Goal: Information Seeking & Learning: Learn about a topic

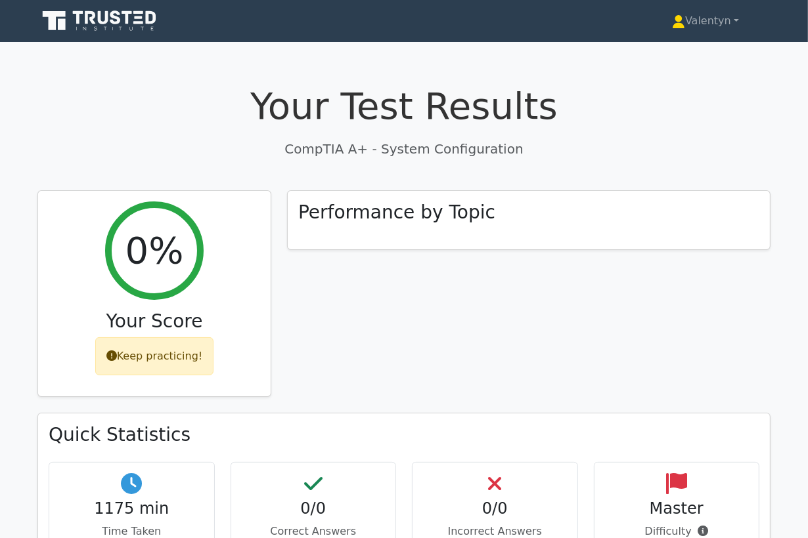
click at [106, 106] on h1 "Your Test Results" at bounding box center [403, 106] width 733 height 44
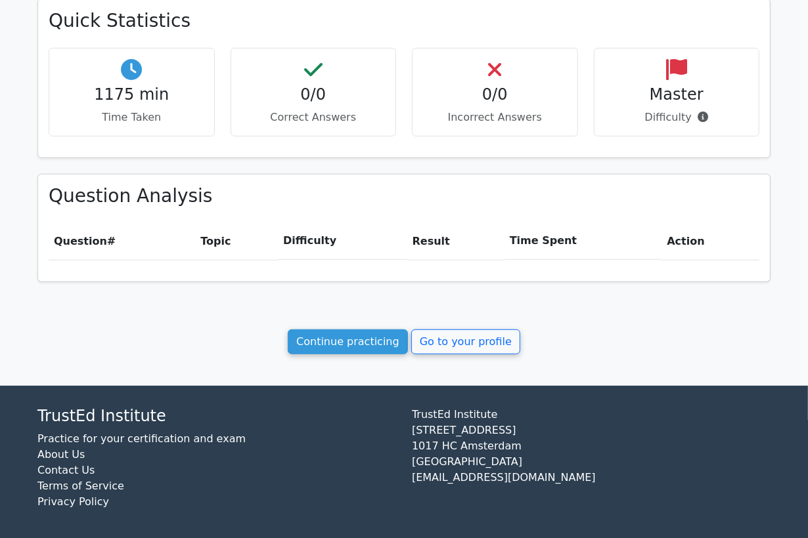
scroll to position [416, 0]
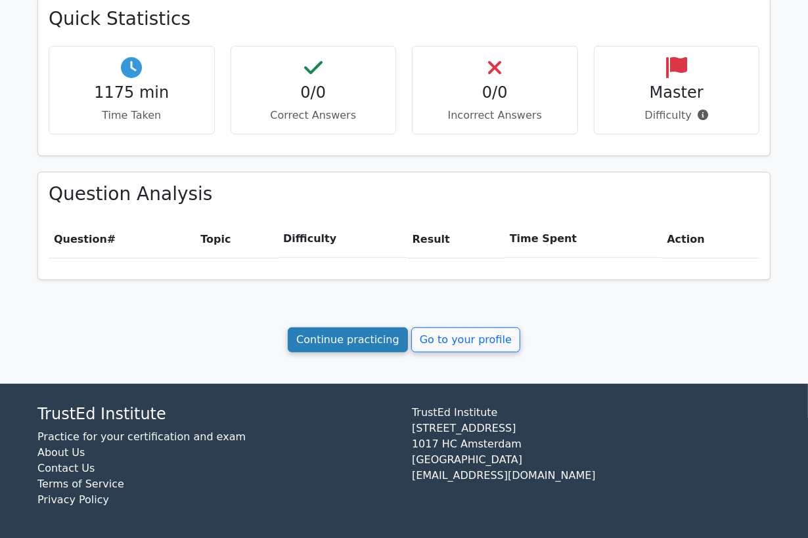
click at [371, 336] on link "Continue practicing" at bounding box center [348, 340] width 120 height 25
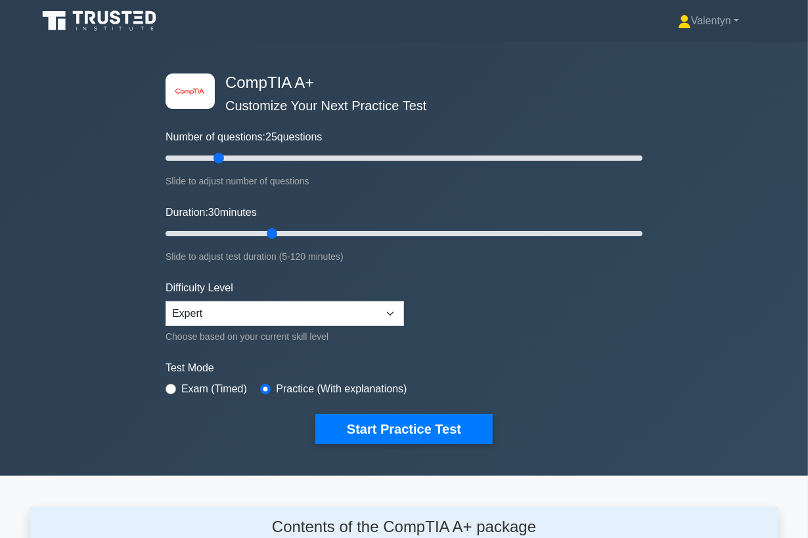
scroll to position [1722, 0]
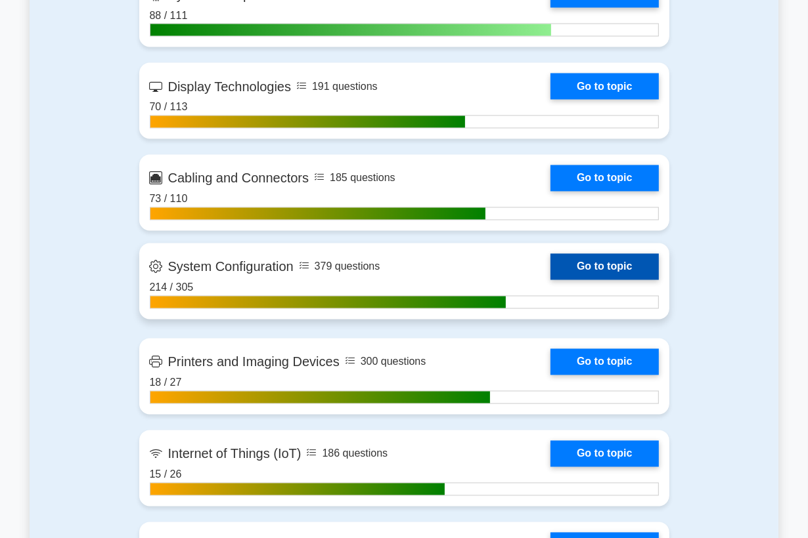
click at [582, 267] on link "Go to topic" at bounding box center [604, 267] width 108 height 26
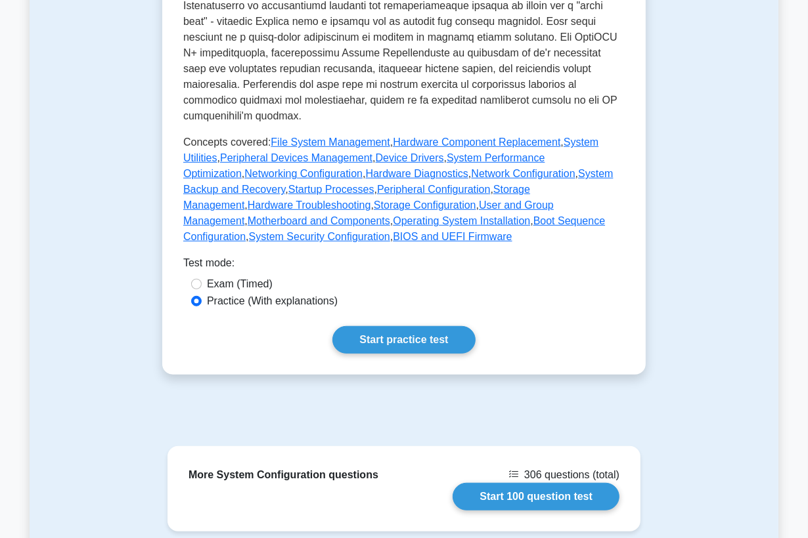
scroll to position [657, 0]
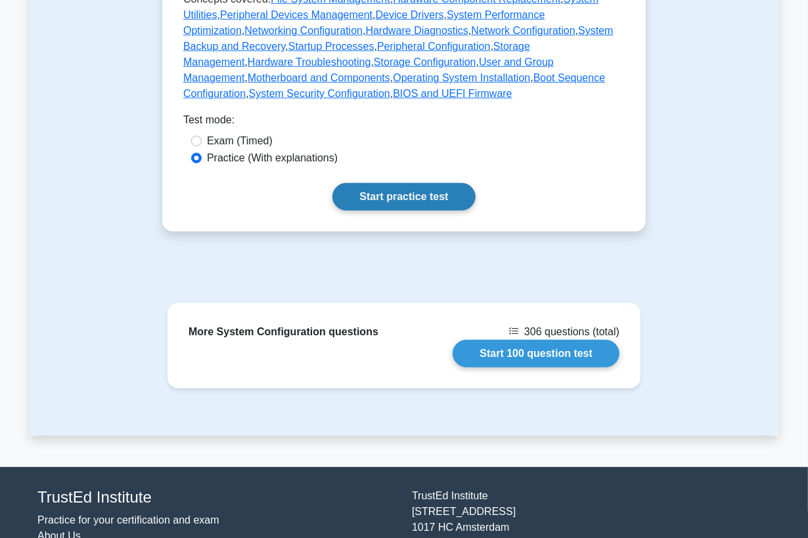
click at [383, 194] on link "Start practice test" at bounding box center [403, 197] width 142 height 28
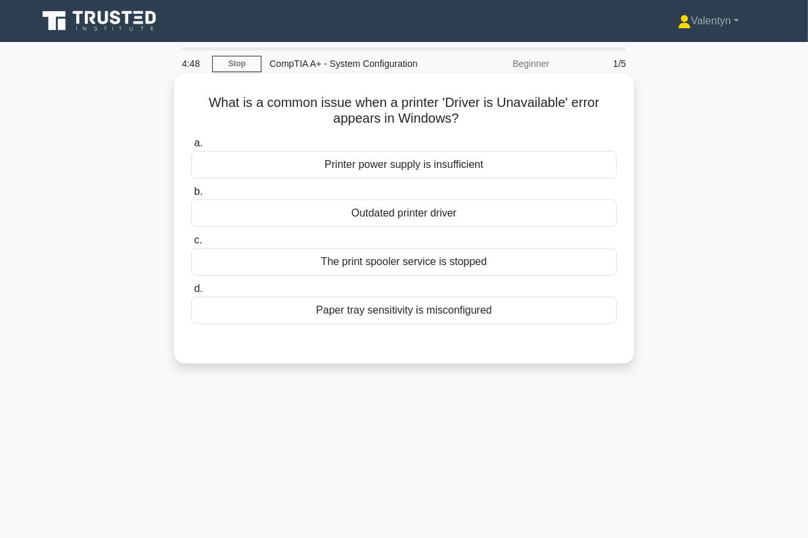
click at [435, 215] on div "Outdated printer driver" at bounding box center [404, 214] width 426 height 28
click at [191, 196] on input "b. Outdated printer driver" at bounding box center [191, 192] width 0 height 9
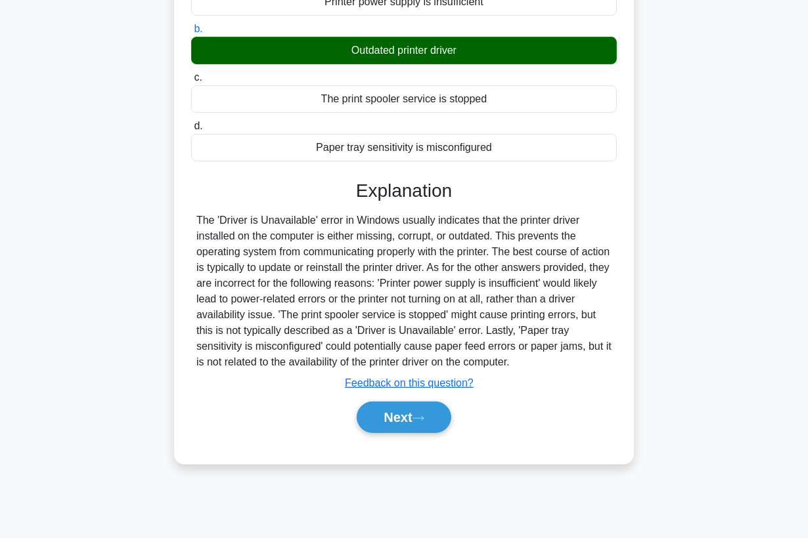
scroll to position [171, 0]
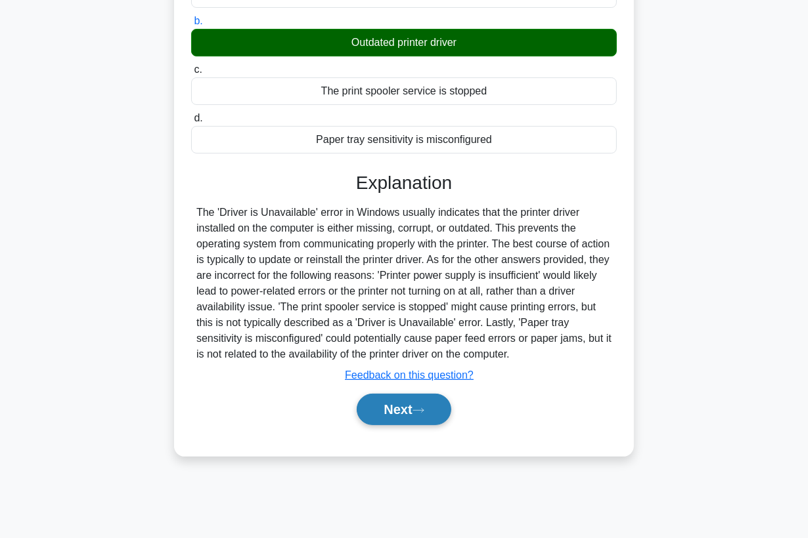
click at [376, 410] on button "Next" at bounding box center [404, 410] width 94 height 32
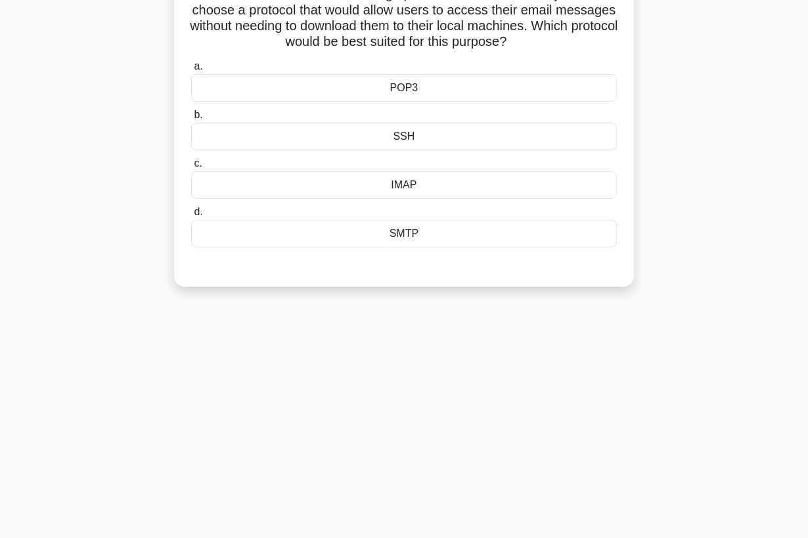
scroll to position [26, 0]
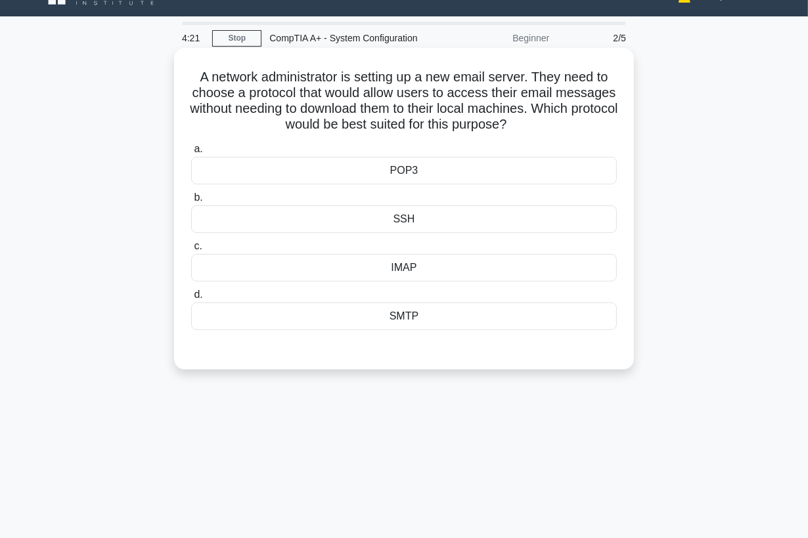
click at [407, 269] on div "IMAP" at bounding box center [404, 268] width 426 height 28
click at [191, 251] on input "c. IMAP" at bounding box center [191, 246] width 0 height 9
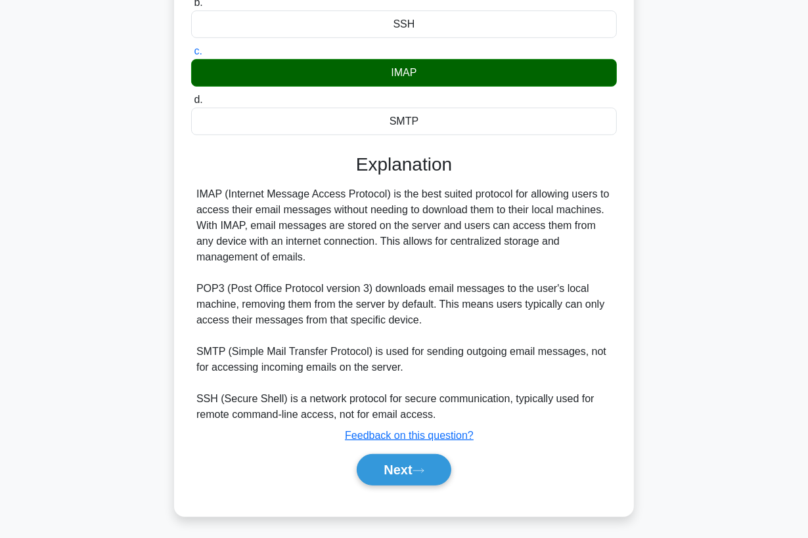
scroll to position [224, 0]
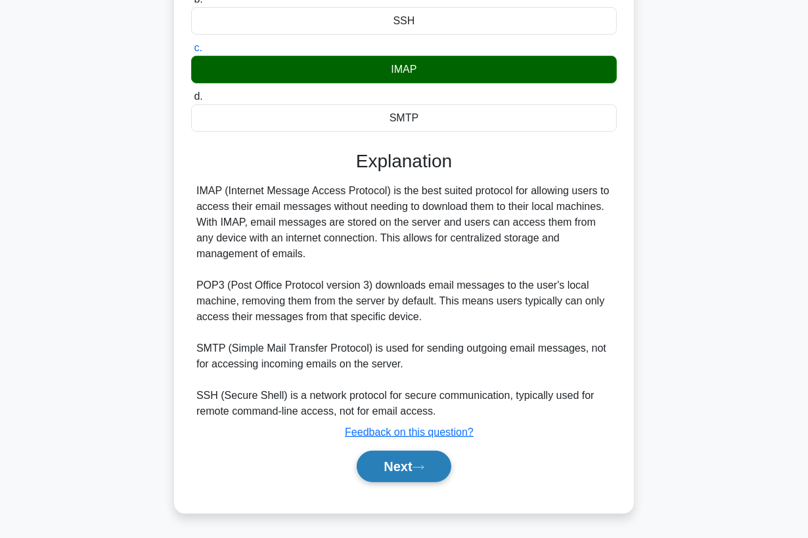
click at [383, 459] on button "Next" at bounding box center [404, 467] width 94 height 32
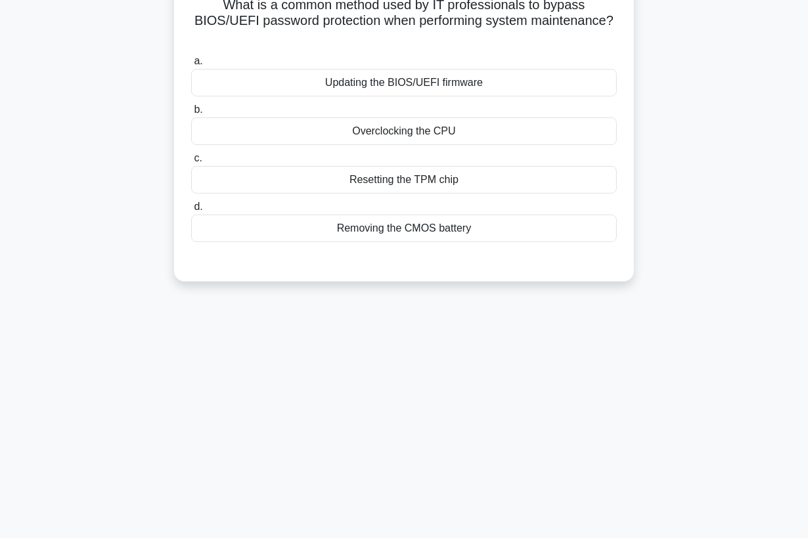
scroll to position [26, 0]
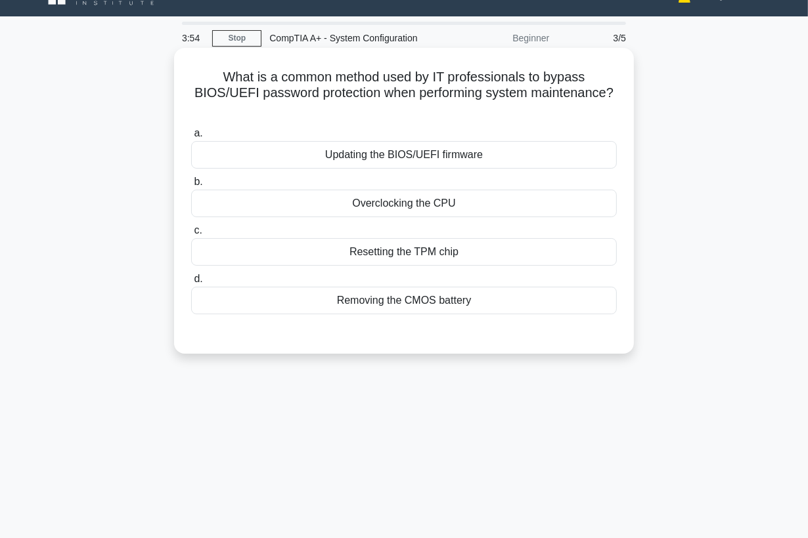
click at [394, 305] on div "Removing the CMOS battery" at bounding box center [404, 301] width 426 height 28
click at [191, 284] on input "d. Removing the CMOS battery" at bounding box center [191, 279] width 0 height 9
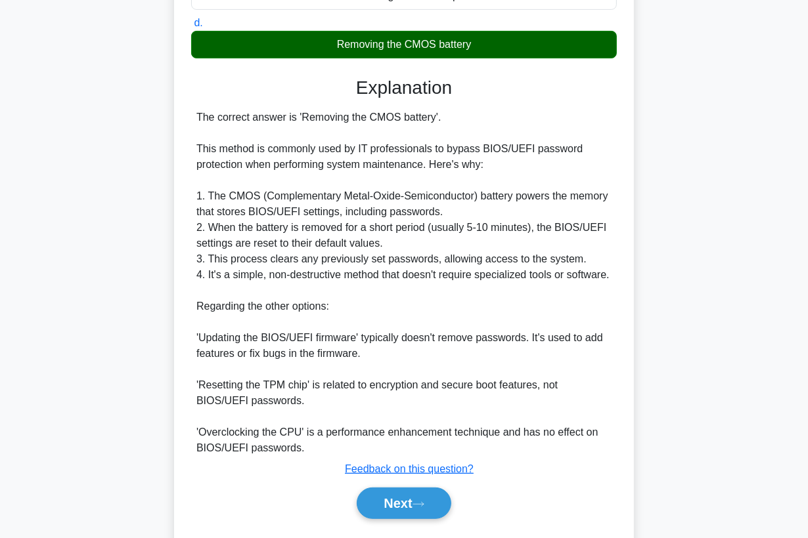
scroll to position [317, 0]
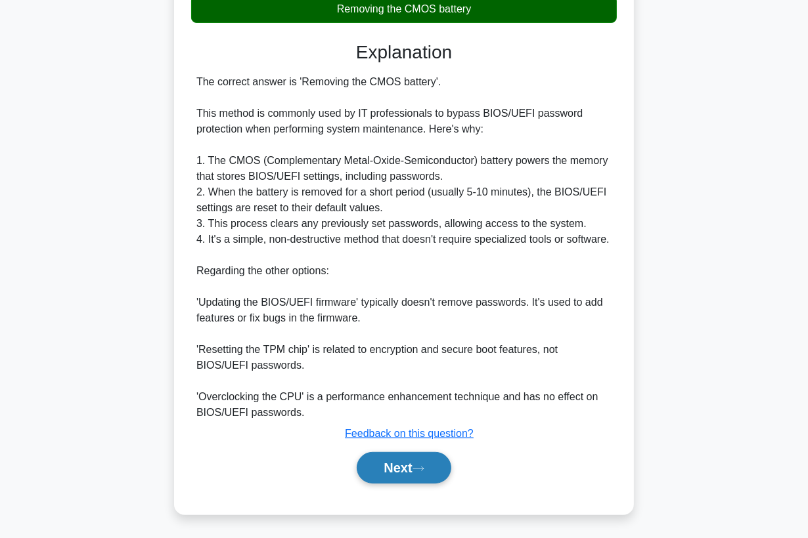
click at [378, 465] on button "Next" at bounding box center [404, 468] width 94 height 32
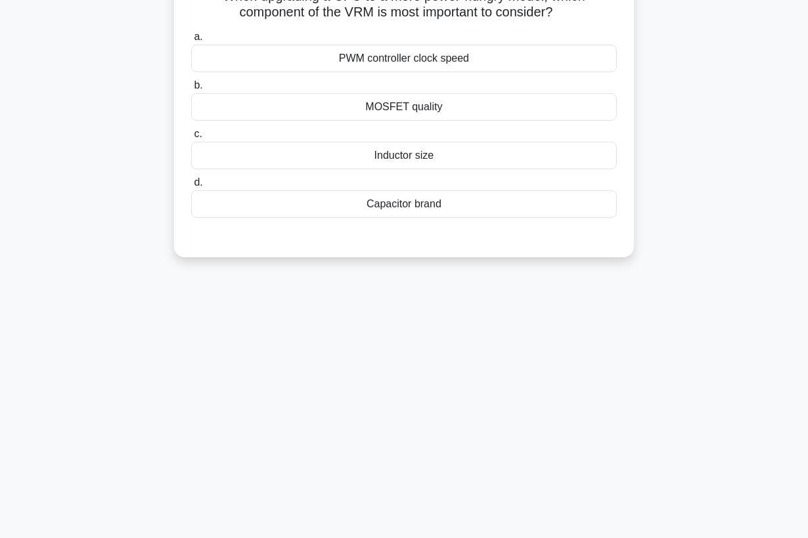
scroll to position [26, 0]
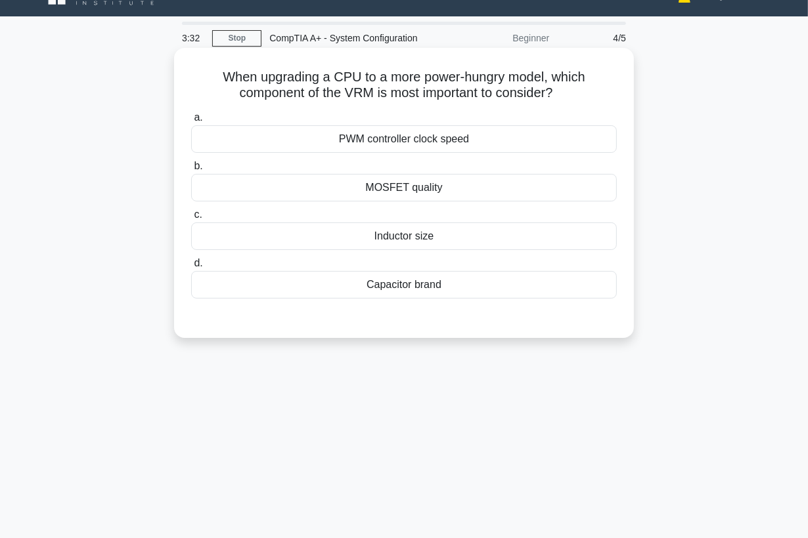
click at [460, 138] on div "PWM controller clock speed" at bounding box center [404, 139] width 426 height 28
click at [438, 140] on div "PWM controller clock speed" at bounding box center [404, 139] width 426 height 28
click at [191, 122] on input "a. PWM controller clock speed" at bounding box center [191, 118] width 0 height 9
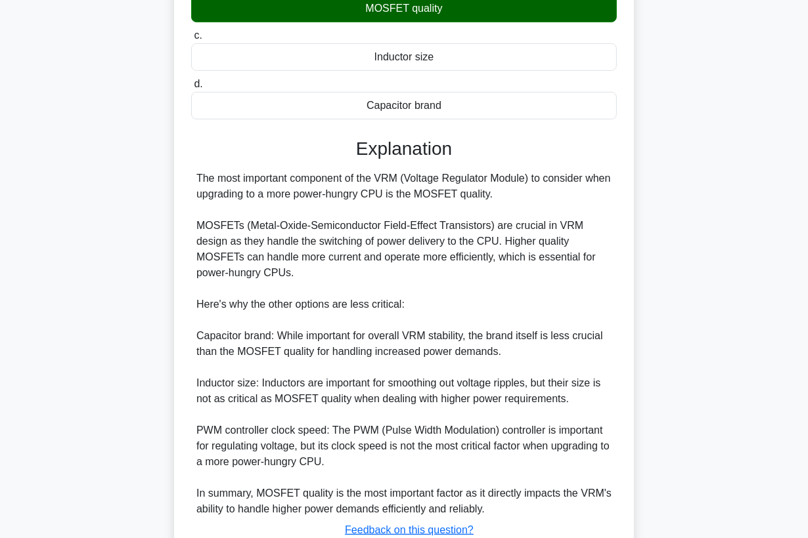
scroll to position [244, 0]
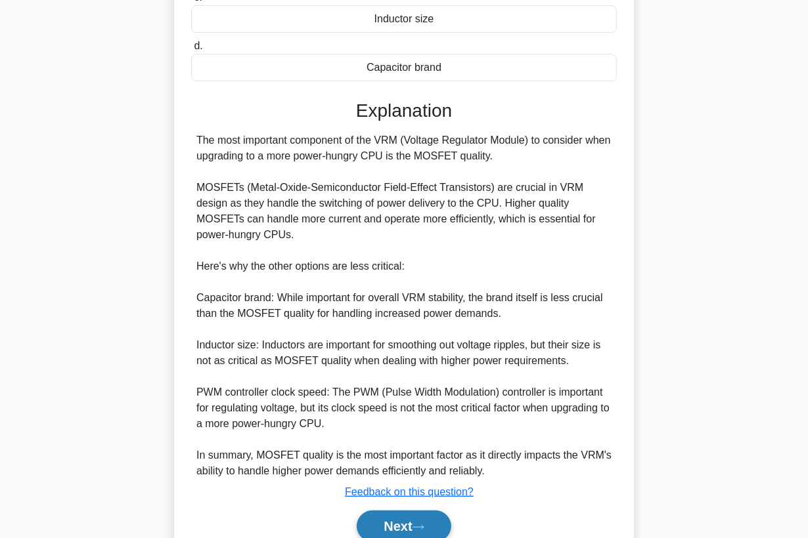
click at [378, 526] on button "Next" at bounding box center [404, 527] width 94 height 32
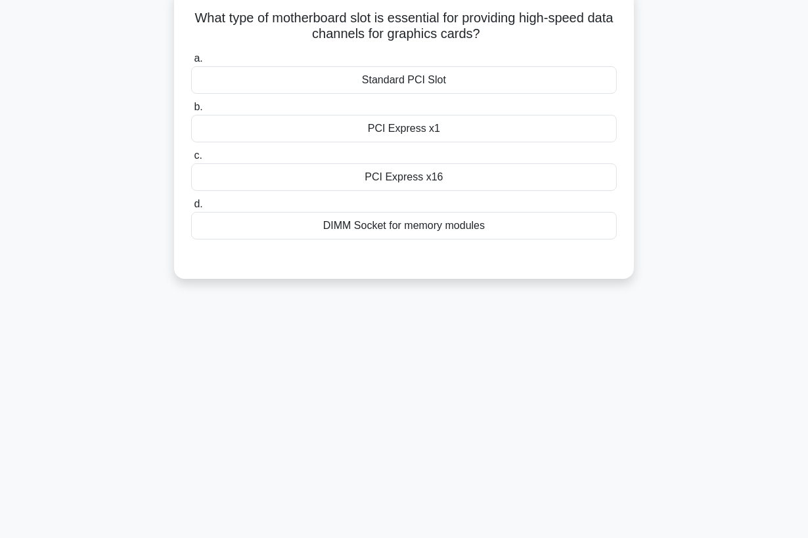
scroll to position [0, 0]
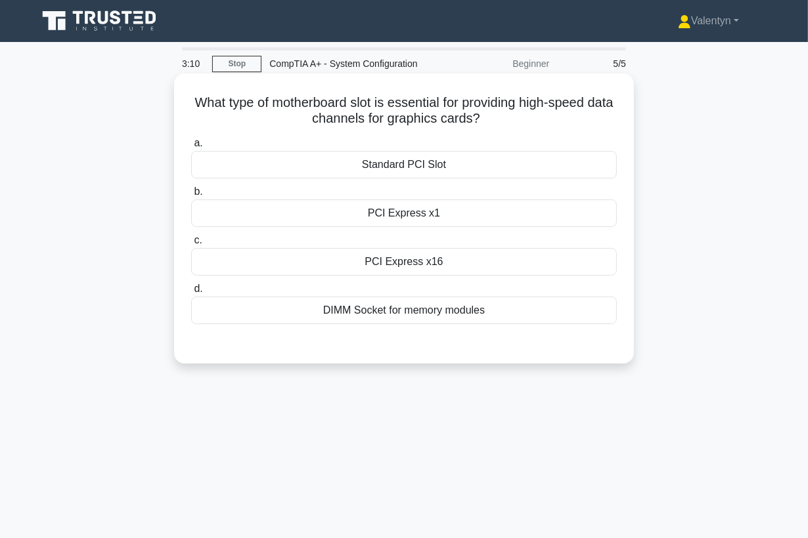
click at [437, 260] on div "PCI Express x16" at bounding box center [404, 262] width 426 height 28
click at [191, 245] on input "c. PCI Express x16" at bounding box center [191, 240] width 0 height 9
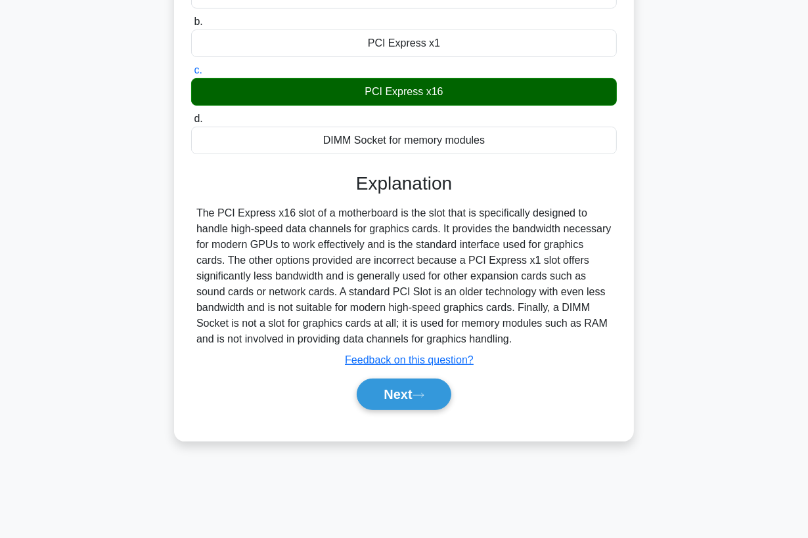
scroll to position [171, 0]
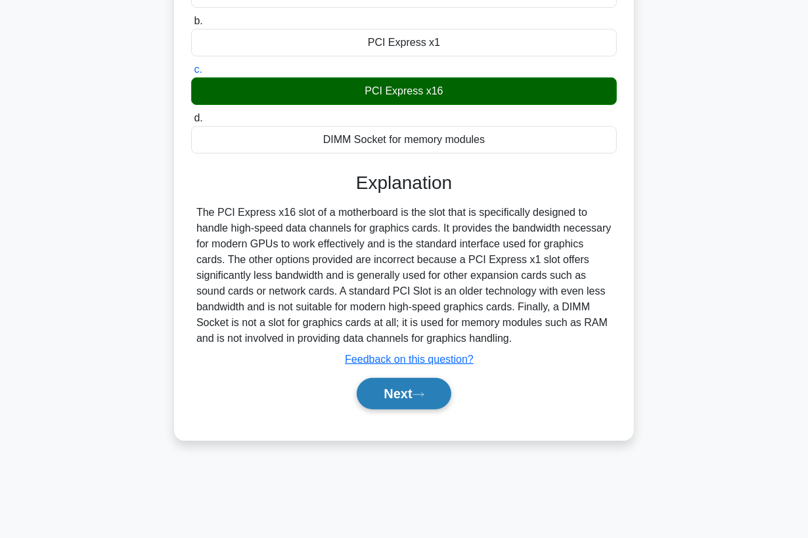
click at [409, 387] on button "Next" at bounding box center [404, 394] width 94 height 32
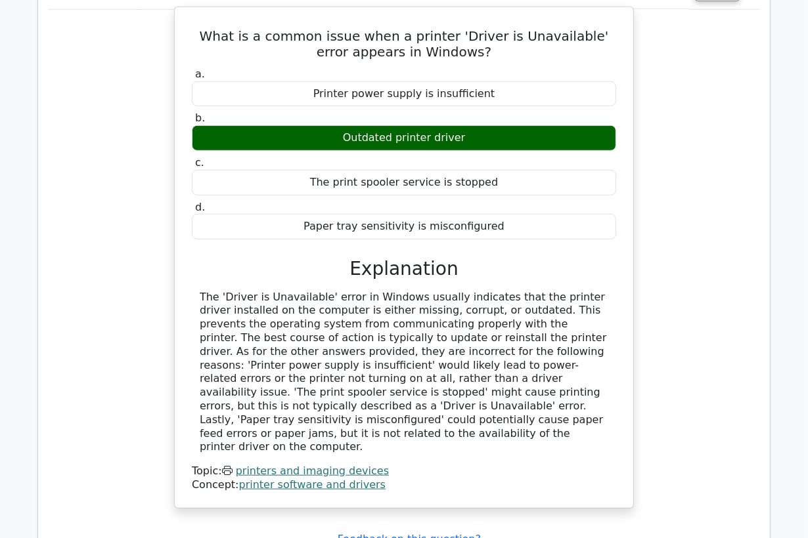
scroll to position [657, 0]
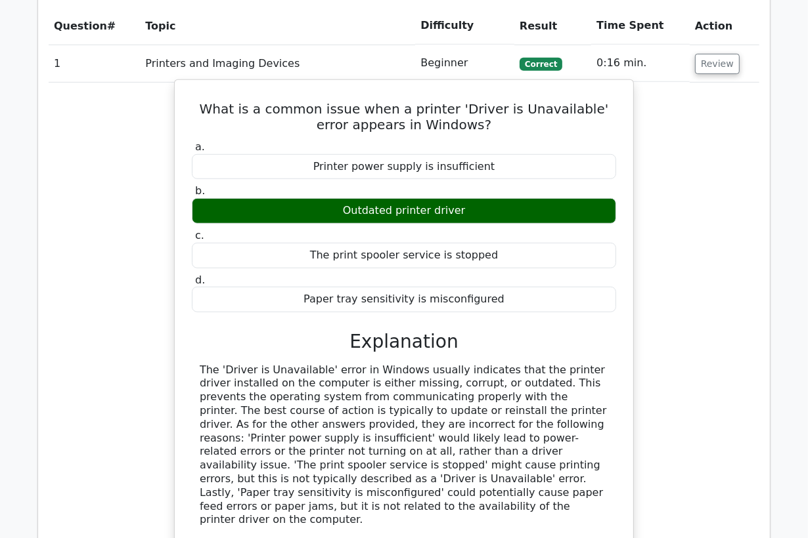
drag, startPoint x: 605, startPoint y: 493, endPoint x: 203, endPoint y: 112, distance: 554.6
click at [203, 112] on div "What is a common issue when a printer 'Driver is Unavailable' error appears in …" at bounding box center [404, 330] width 448 height 491
copy div "What is a common issue when a printer 'Driver is Unavailable' error appears in …"
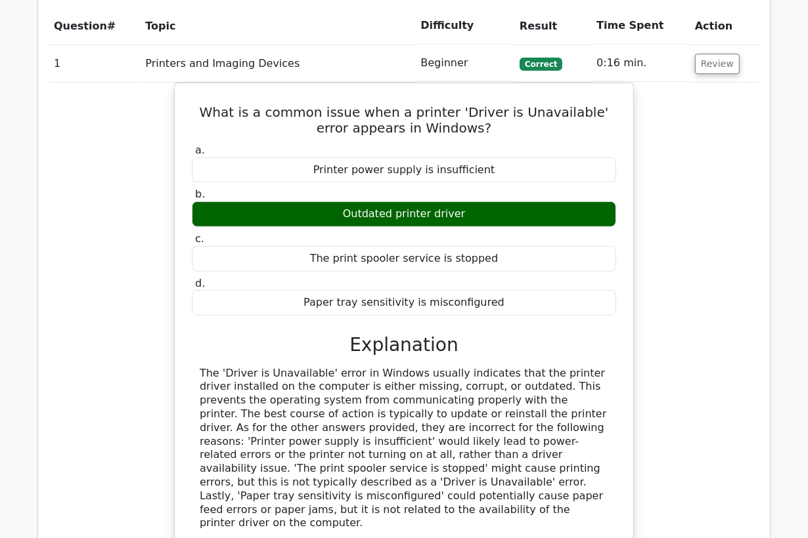
click at [120, 261] on div "What is a common issue when a printer 'Driver is Unavailable' error appears in …" at bounding box center [404, 342] width 711 height 518
click at [707, 65] on button "Review" at bounding box center [717, 64] width 45 height 20
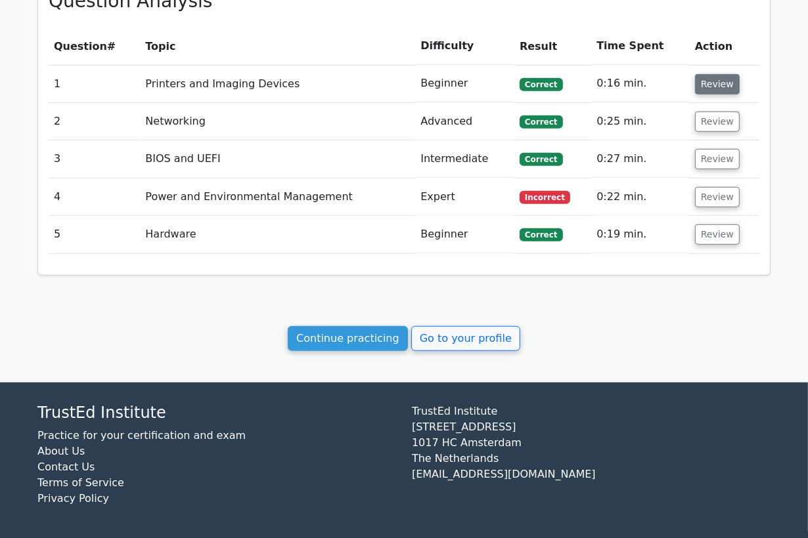
scroll to position [635, 0]
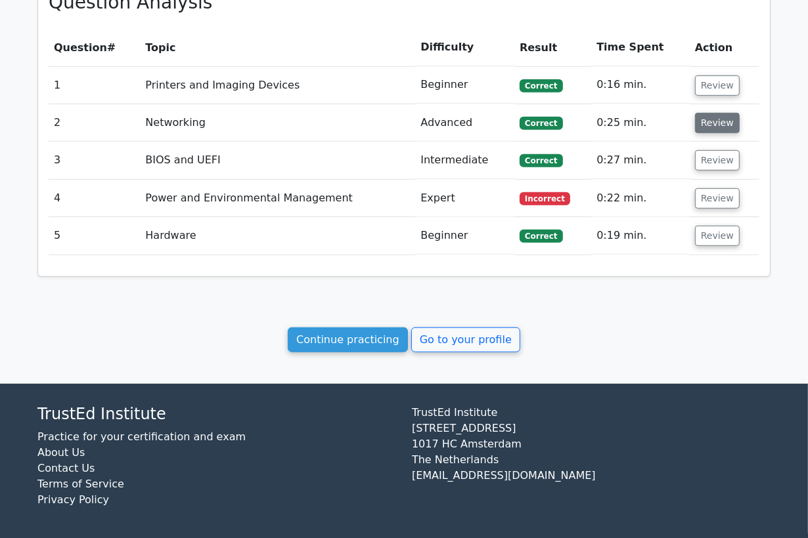
click at [709, 127] on button "Review" at bounding box center [717, 123] width 45 height 20
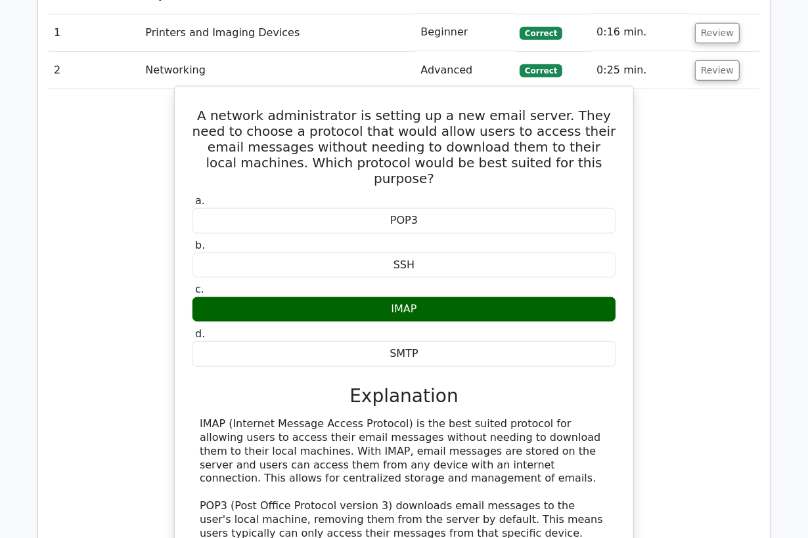
scroll to position [781, 0]
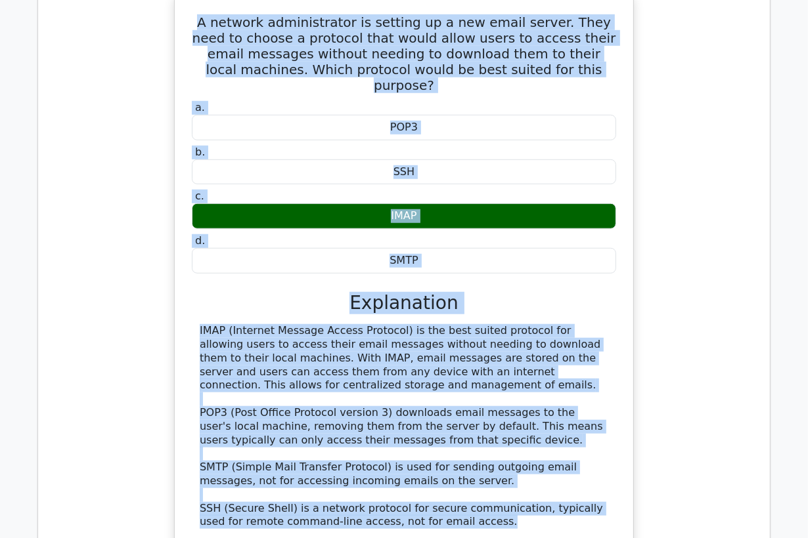
drag, startPoint x: 449, startPoint y: 506, endPoint x: 191, endPoint y: 25, distance: 546.1
click at [191, 25] on div "A network administrator is setting up a new email server. They need to choose a…" at bounding box center [404, 288] width 448 height 579
copy div "A network administrator is setting up a new email server. They need to choose a…"
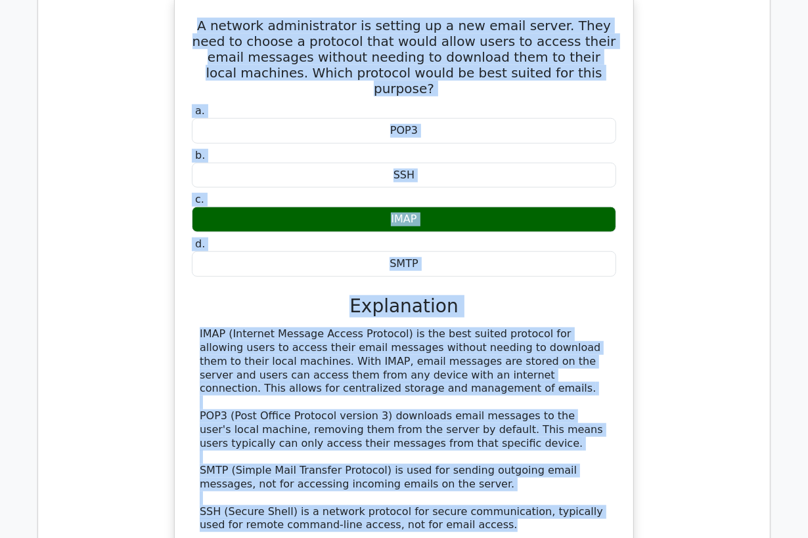
click at [135, 64] on div "A network administrator is setting up a new email server. They need to choose a…" at bounding box center [404, 299] width 711 height 607
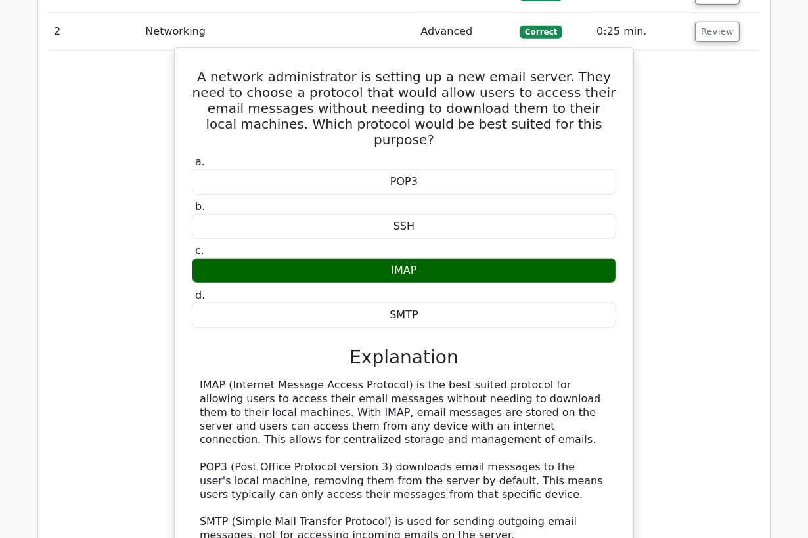
scroll to position [562, 0]
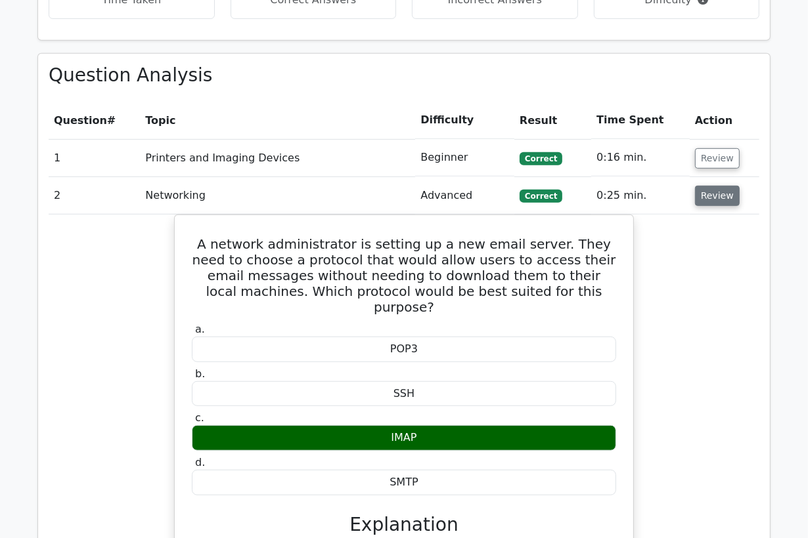
click at [711, 196] on button "Review" at bounding box center [717, 196] width 45 height 20
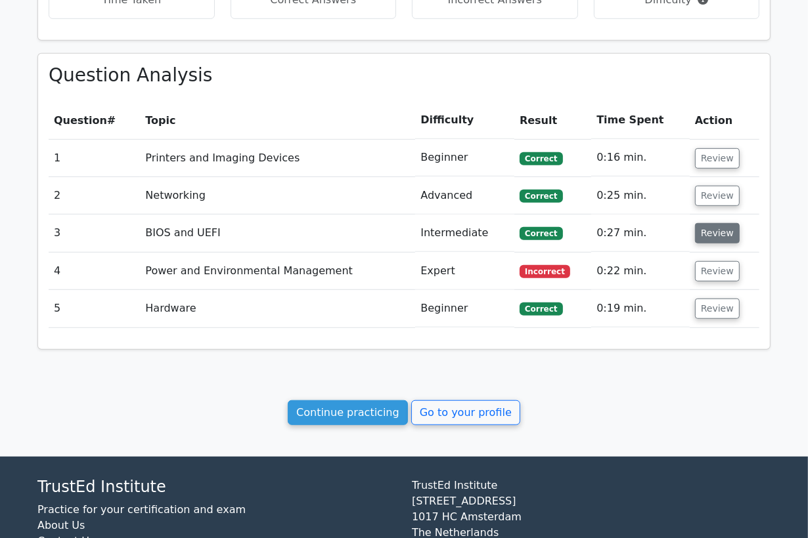
click at [712, 235] on button "Review" at bounding box center [717, 233] width 45 height 20
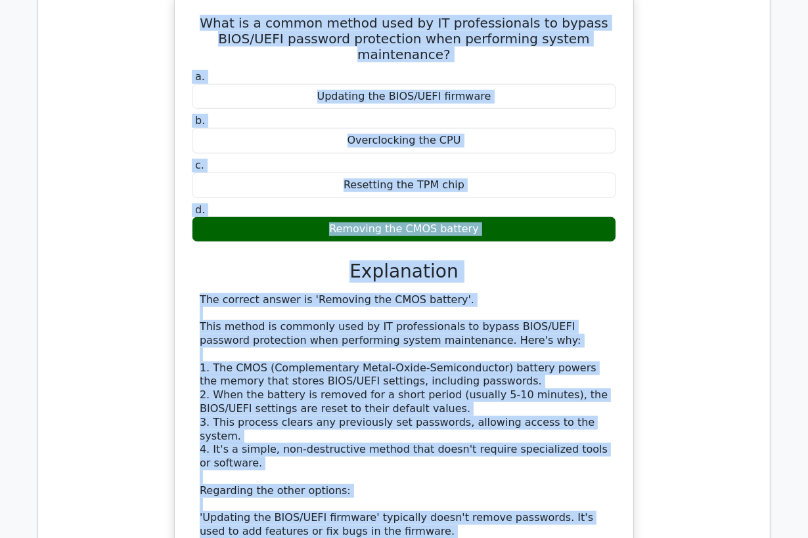
scroll to position [684, 0]
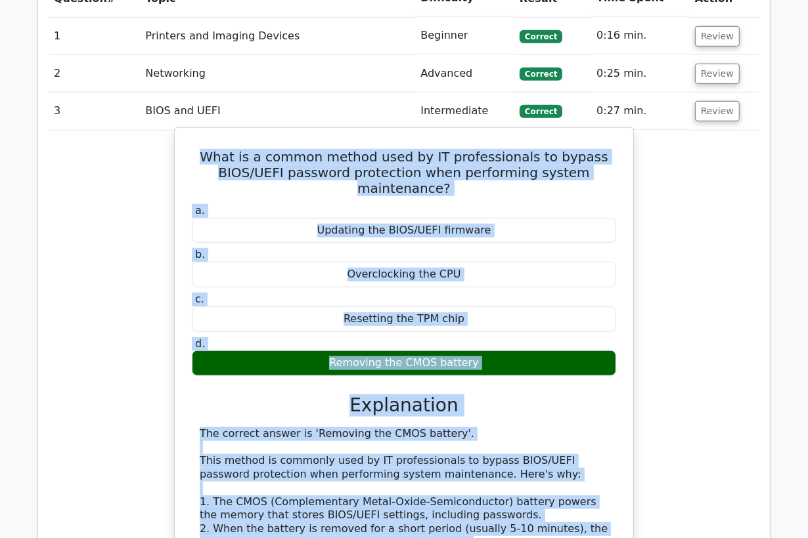
drag, startPoint x: 304, startPoint y: 475, endPoint x: 192, endPoint y: 143, distance: 350.7
click at [192, 143] on div "What is a common method used by IT professionals to bypass BIOS/UEFI password p…" at bounding box center [404, 468] width 448 height 670
copy div "What is a common method used by IT professionals to bypass BIOS/UEFI password p…"
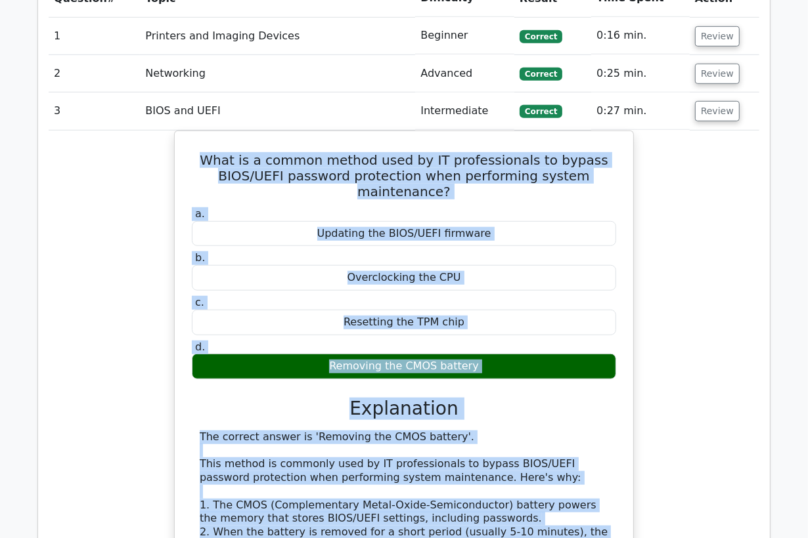
drag, startPoint x: 120, startPoint y: 147, endPoint x: 128, endPoint y: 143, distance: 8.8
click at [120, 147] on div "What is a common method used by IT professionals to bypass BIOS/UEFI password p…" at bounding box center [404, 480] width 711 height 698
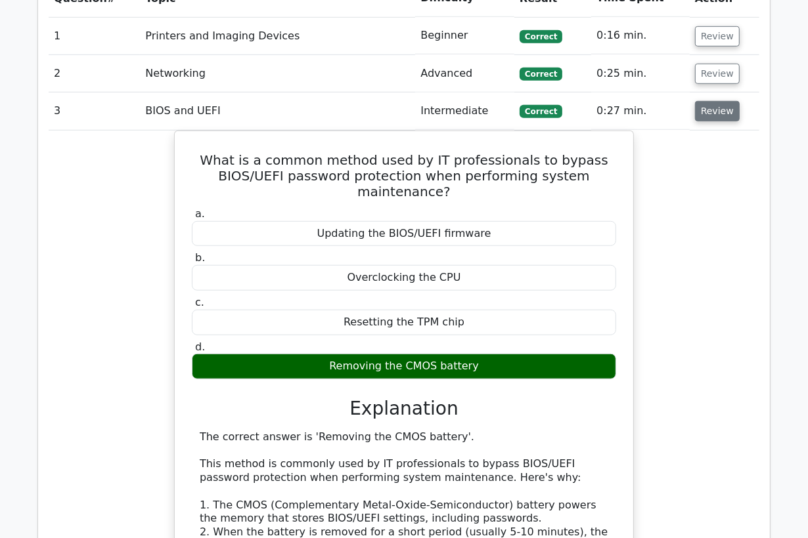
click at [720, 111] on button "Review" at bounding box center [717, 111] width 45 height 20
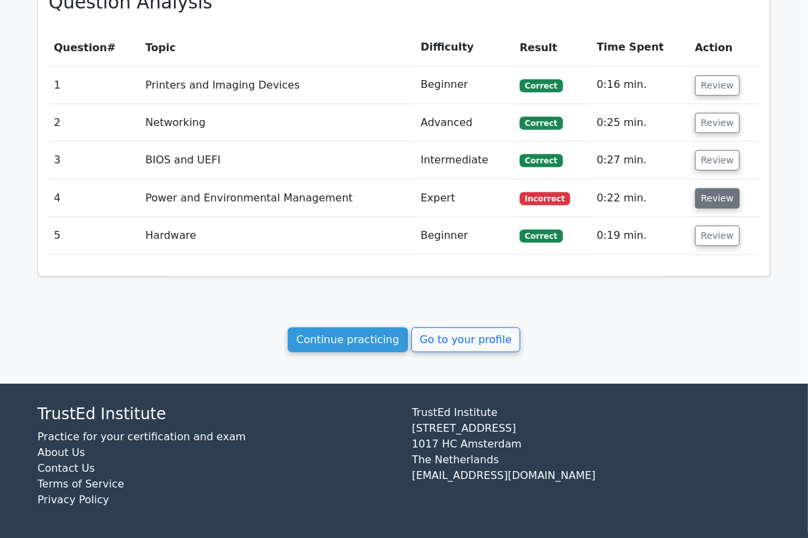
click at [720, 191] on button "Review" at bounding box center [717, 198] width 45 height 20
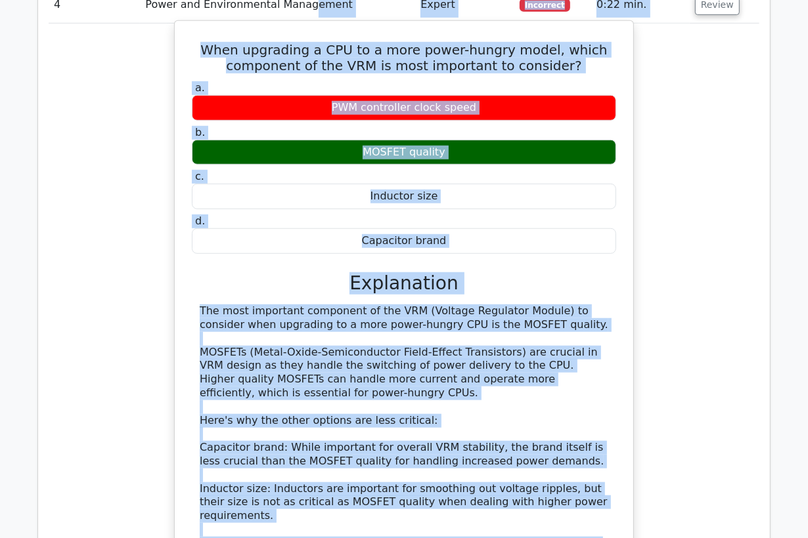
scroll to position [826, 0]
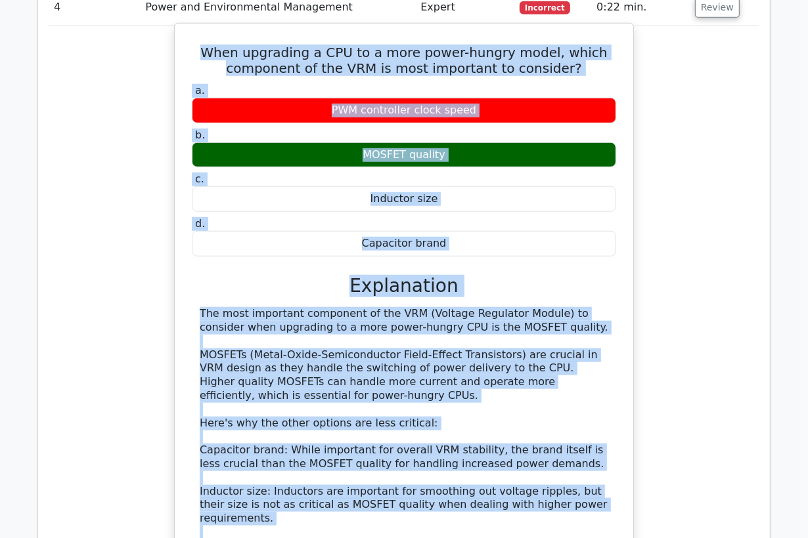
drag, startPoint x: 530, startPoint y: 428, endPoint x: 209, endPoint y: 52, distance: 494.2
click at [209, 52] on div "When upgrading a CPU to a more power-hungry model, which component of the VRM i…" at bounding box center [404, 356] width 448 height 655
copy div "When upgrading a CPU to a more power-hungry model, which component of the VRM i…"
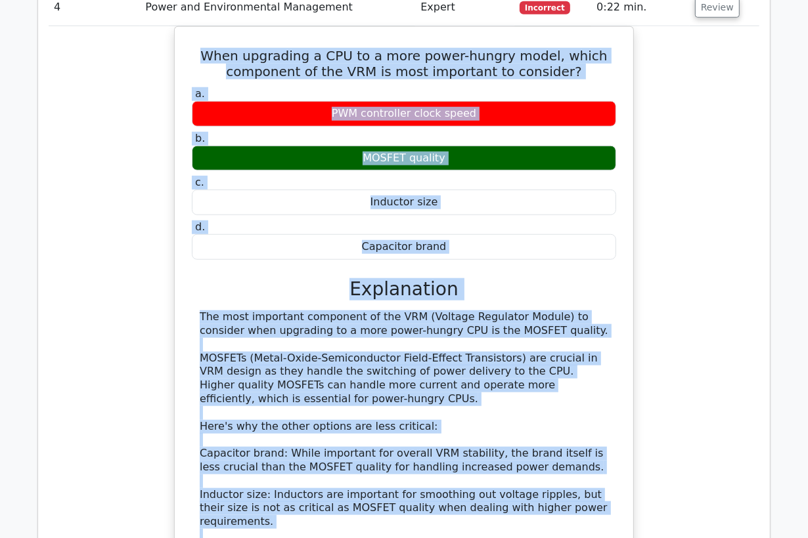
click at [69, 84] on div "When upgrading a CPU to a more power-hungry model, which component of the VRM i…" at bounding box center [404, 367] width 711 height 682
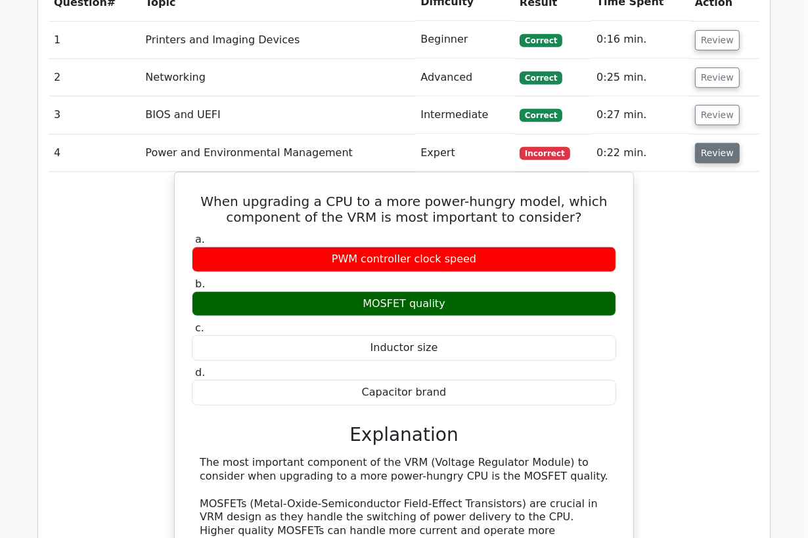
click at [709, 146] on button "Review" at bounding box center [717, 153] width 45 height 20
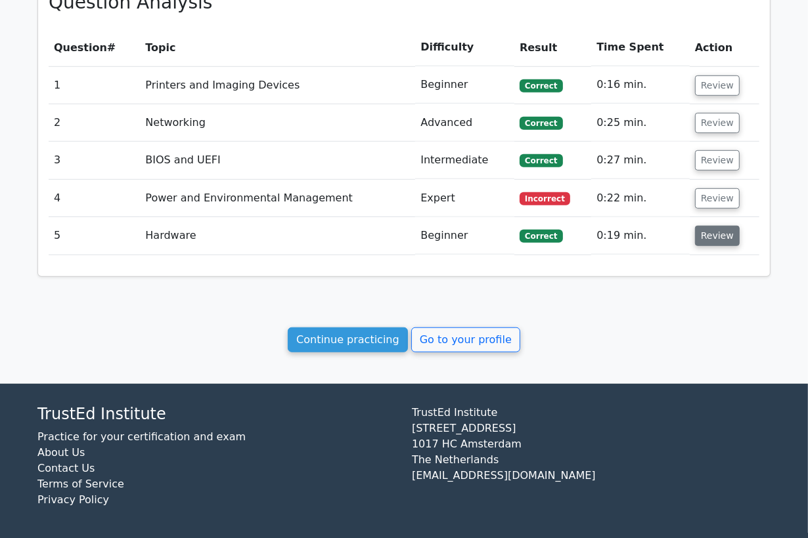
click at [715, 233] on button "Review" at bounding box center [717, 236] width 45 height 20
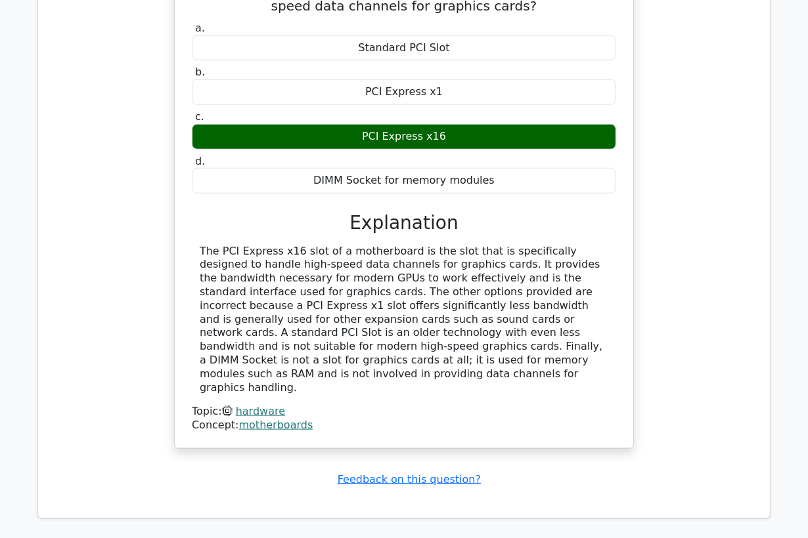
scroll to position [854, 0]
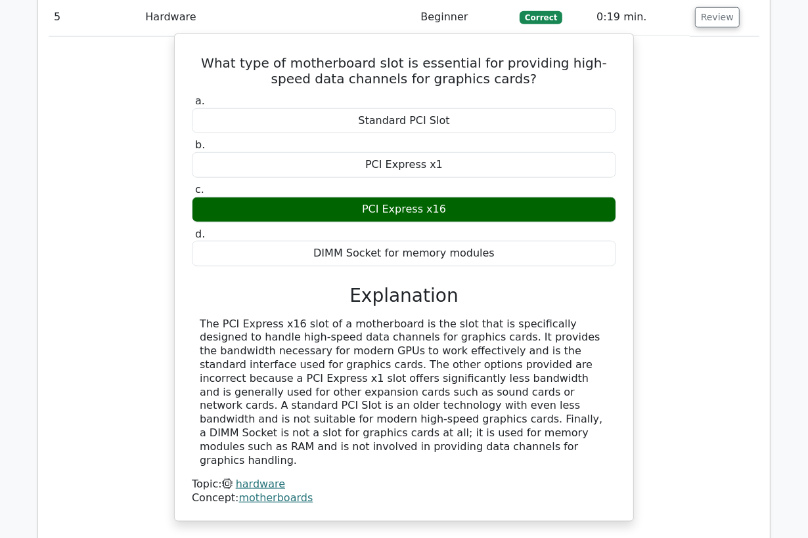
drag, startPoint x: 565, startPoint y: 434, endPoint x: 204, endPoint y: 64, distance: 516.4
click at [204, 64] on div "What type of motherboard slot is essential for providing high-speed data channe…" at bounding box center [404, 277] width 448 height 477
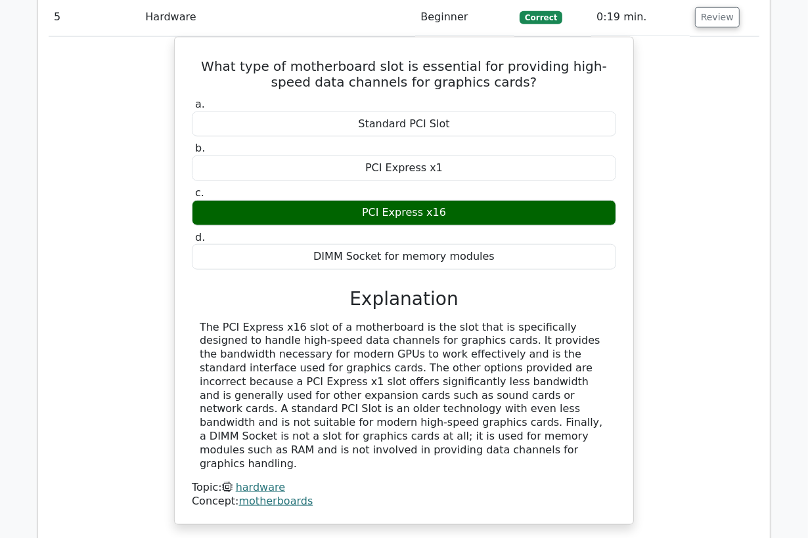
copy div "What type of motherboard slot is essential for providing high-speed data channe…"
click at [89, 146] on div "What type of motherboard slot is essential for providing high-speed data channe…" at bounding box center [404, 289] width 711 height 504
click at [145, 278] on div "What type of motherboard slot is essential for providing high-speed data channe…" at bounding box center [404, 289] width 711 height 504
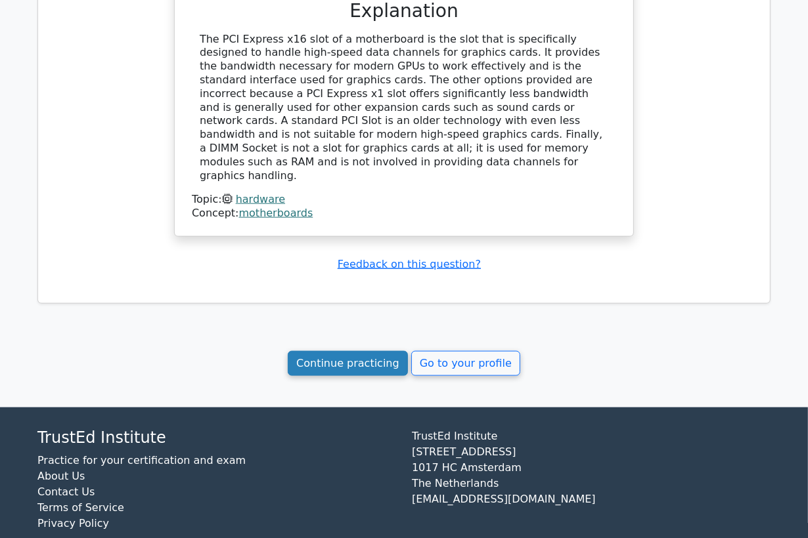
scroll to position [1145, 0]
click at [329, 351] on link "Continue practicing" at bounding box center [348, 363] width 120 height 25
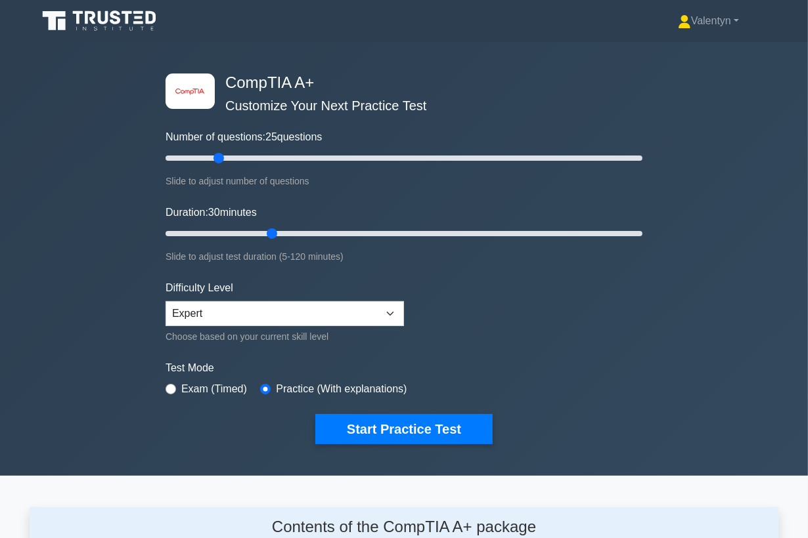
scroll to position [1722, 0]
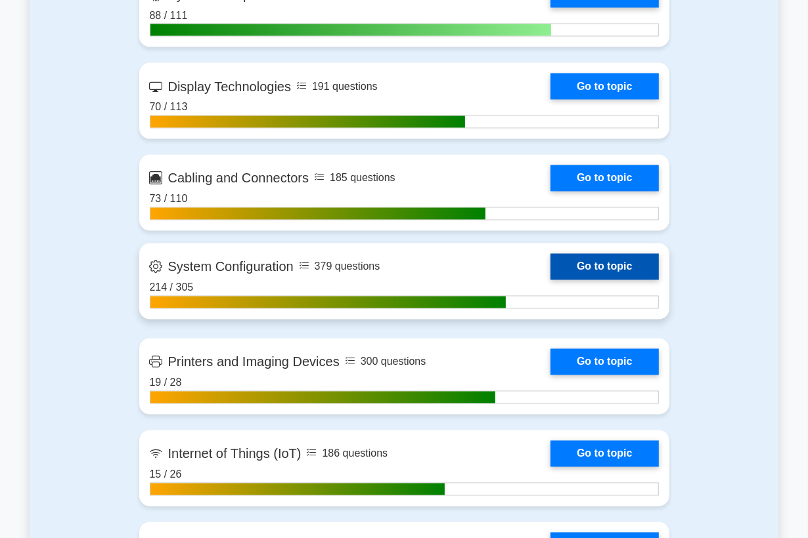
click at [591, 263] on link "Go to topic" at bounding box center [604, 267] width 108 height 26
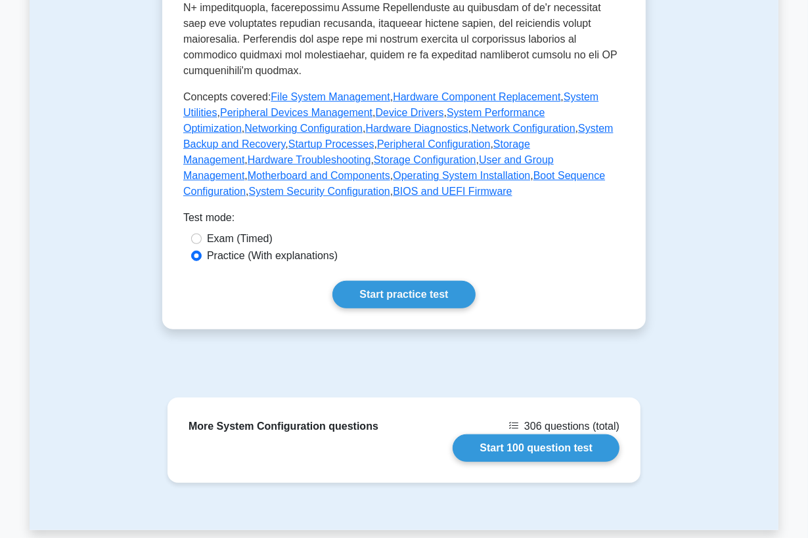
scroll to position [583, 0]
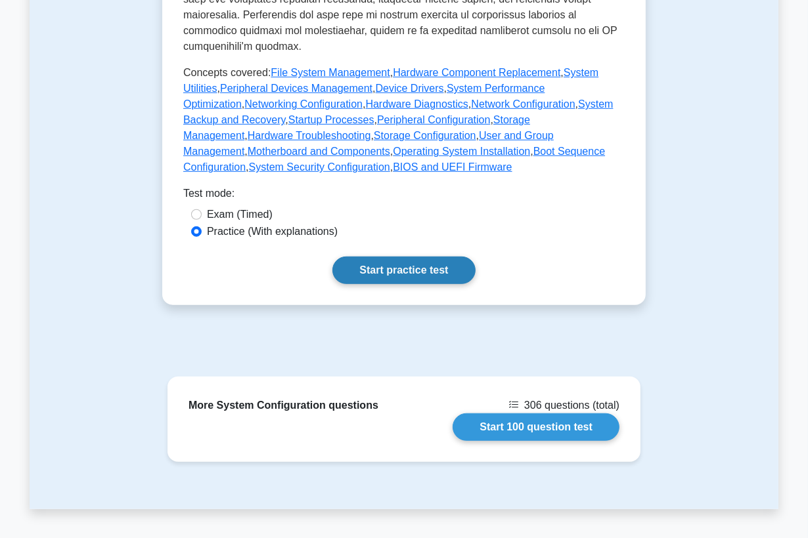
click at [429, 273] on link "Start practice test" at bounding box center [403, 271] width 142 height 28
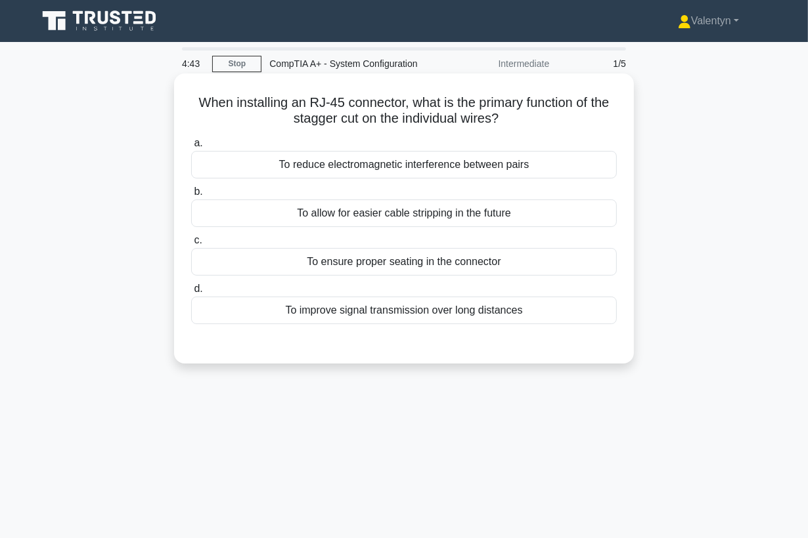
click at [415, 267] on div "To ensure proper seating in the connector" at bounding box center [404, 262] width 426 height 28
click at [191, 245] on input "c. To ensure proper seating in the connector" at bounding box center [191, 240] width 0 height 9
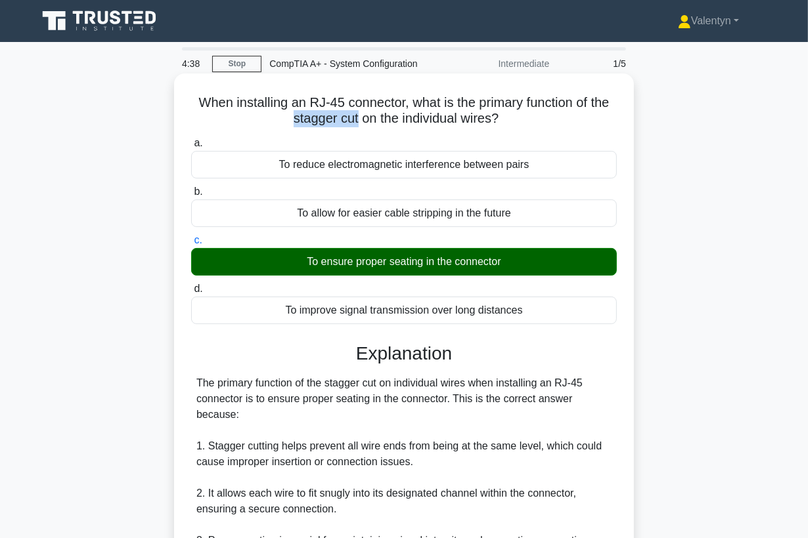
drag, startPoint x: 356, startPoint y: 118, endPoint x: 291, endPoint y: 121, distance: 65.1
click at [291, 121] on h5 "When installing an RJ-45 connector, what is the primary function of the stagger…" at bounding box center [404, 111] width 428 height 33
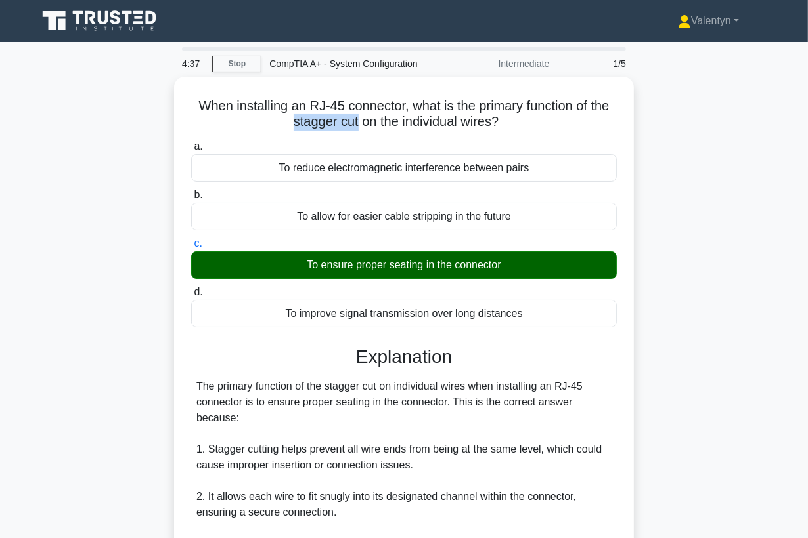
click at [282, 127] on div at bounding box center [282, 127] width 0 height 0
click at [688, 194] on div "When installing an RJ-45 connector, what is the primary function of the stagger…" at bounding box center [404, 472] width 749 height 790
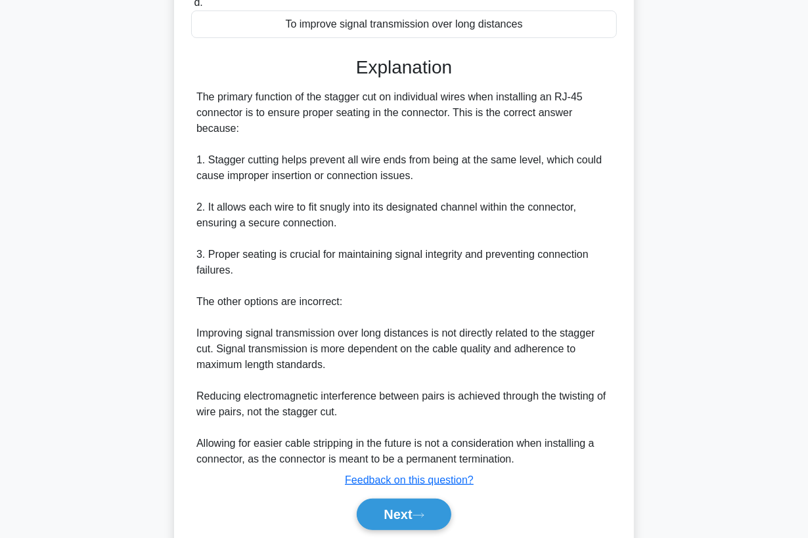
scroll to position [334, 0]
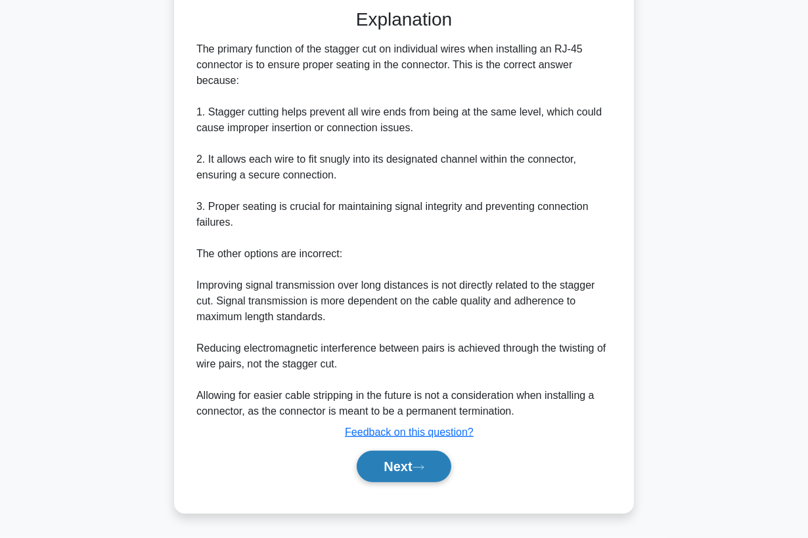
click at [433, 458] on button "Next" at bounding box center [404, 467] width 94 height 32
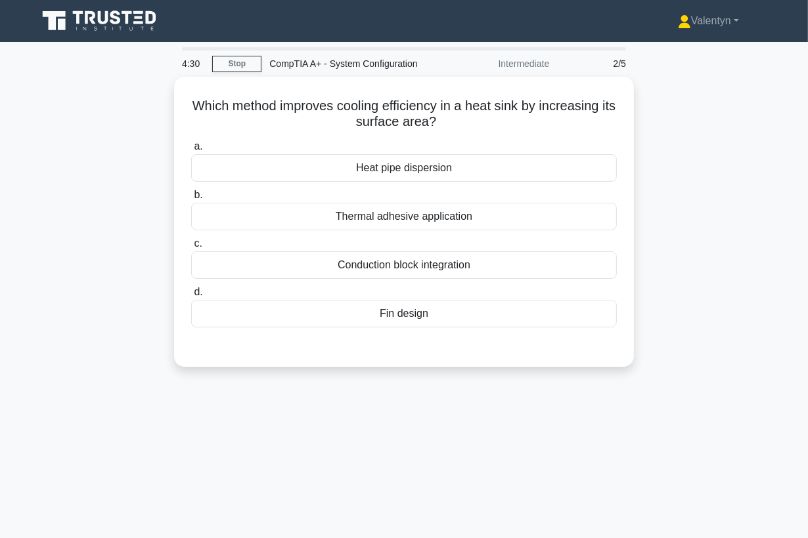
scroll to position [0, 0]
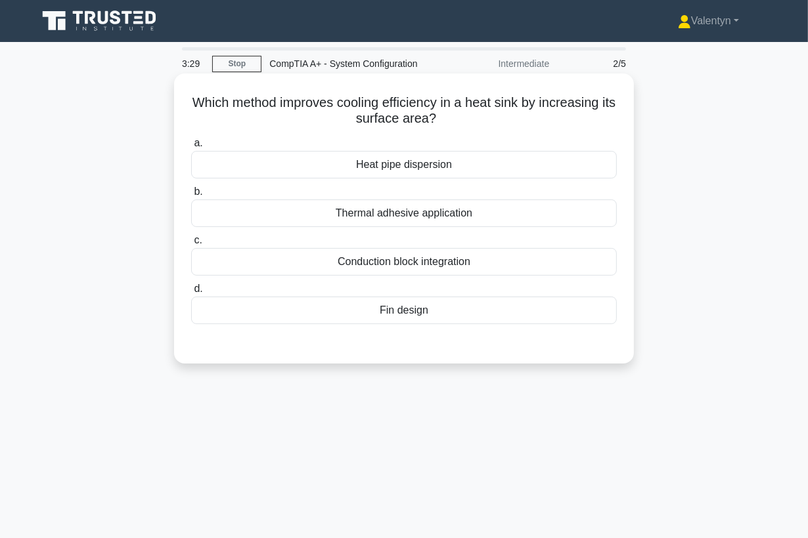
click at [454, 171] on div "Heat pipe dispersion" at bounding box center [404, 165] width 426 height 28
click at [191, 148] on input "a. Heat pipe dispersion" at bounding box center [191, 143] width 0 height 9
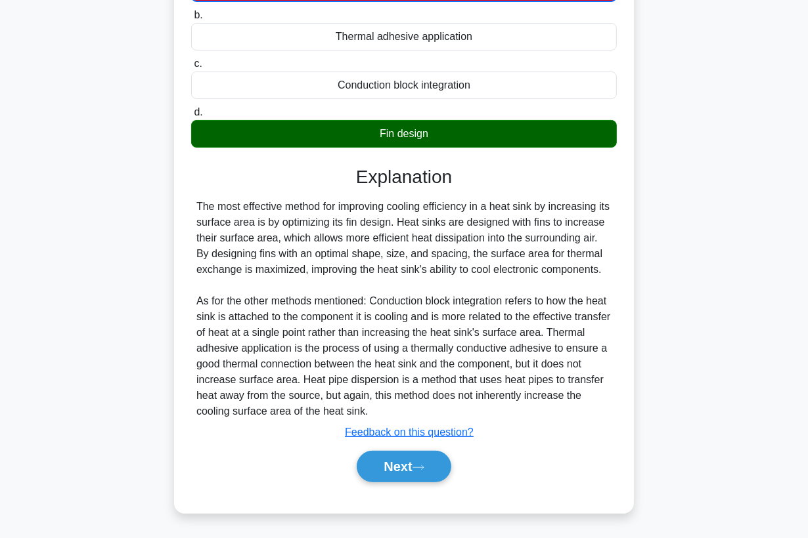
scroll to position [194, 0]
click at [405, 466] on button "Next" at bounding box center [404, 467] width 94 height 32
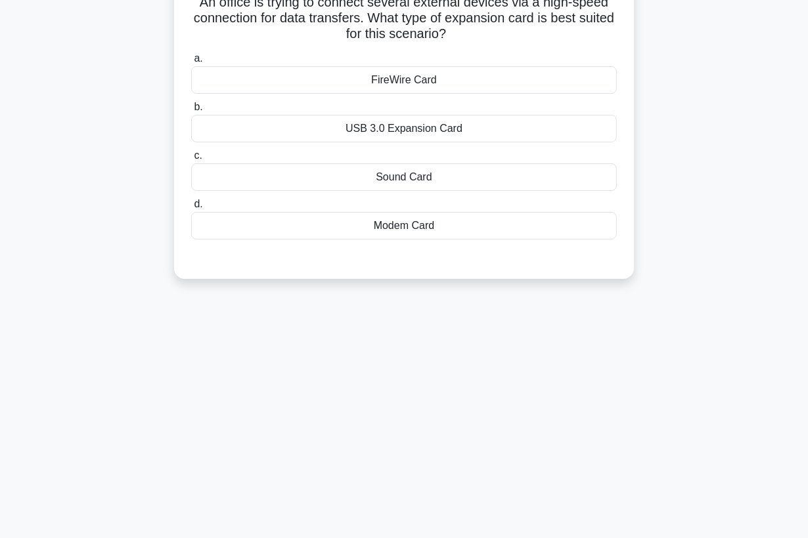
scroll to position [26, 0]
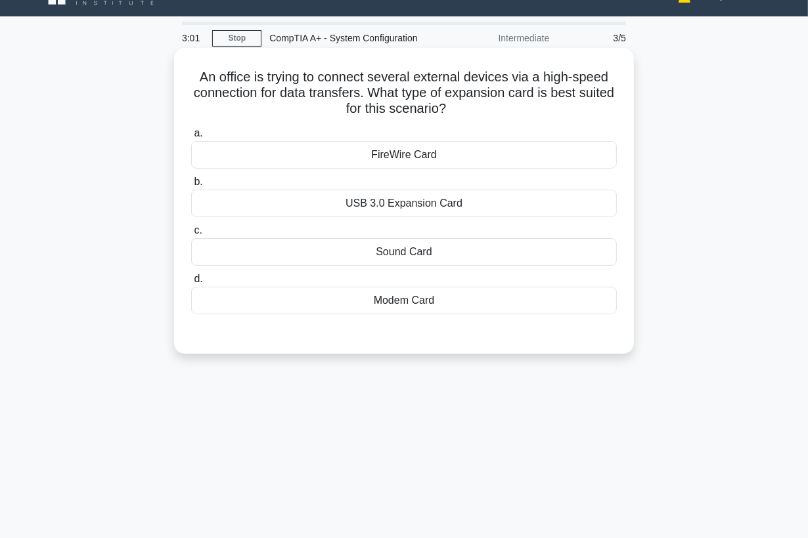
click at [419, 202] on div "USB 3.0 Expansion Card" at bounding box center [404, 204] width 426 height 28
click at [191, 186] on input "b. USB 3.0 Expansion Card" at bounding box center [191, 182] width 0 height 9
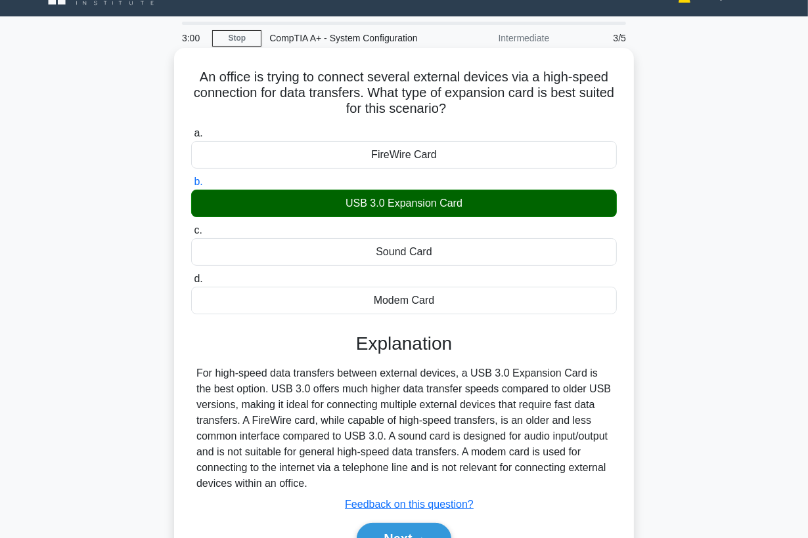
scroll to position [171, 0]
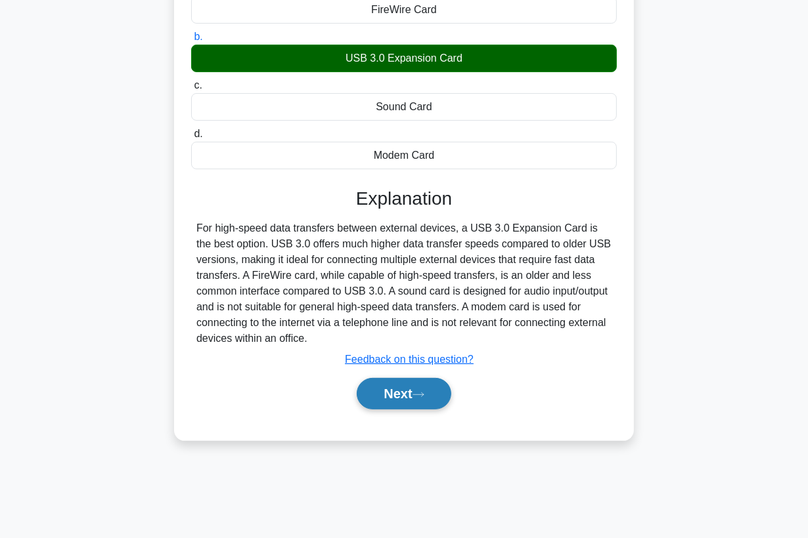
click at [393, 386] on button "Next" at bounding box center [404, 394] width 94 height 32
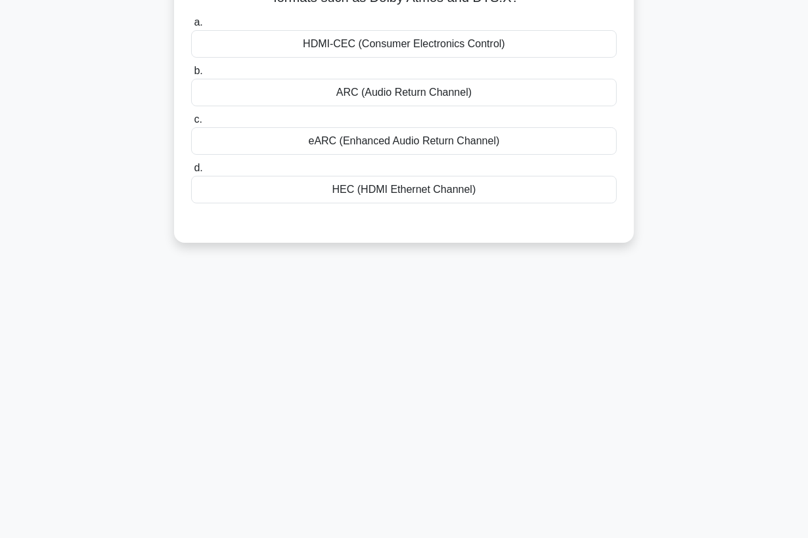
scroll to position [26, 0]
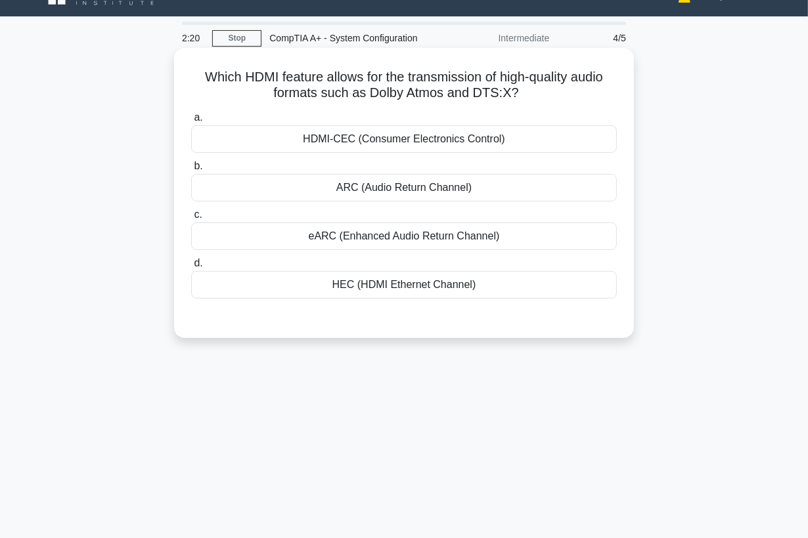
click at [487, 239] on div "eARC (Enhanced Audio Return Channel)" at bounding box center [404, 237] width 426 height 28
click at [191, 219] on input "c. eARC (Enhanced Audio Return Channel)" at bounding box center [191, 215] width 0 height 9
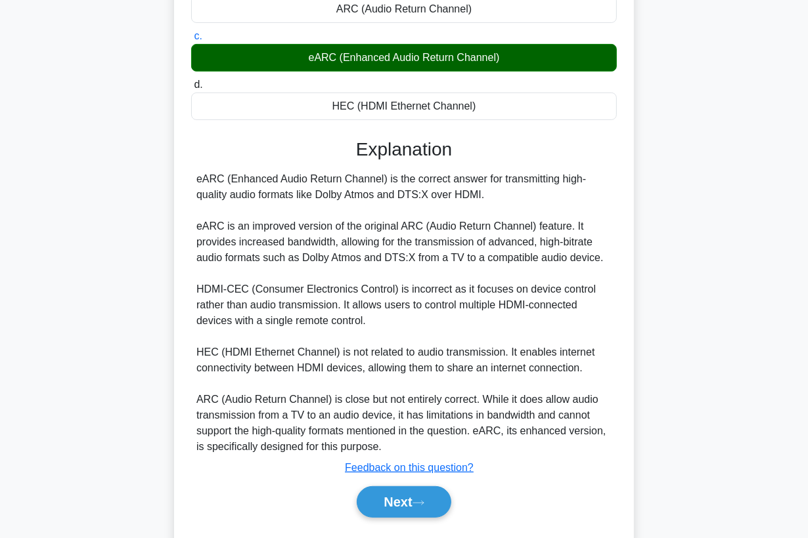
scroll to position [240, 0]
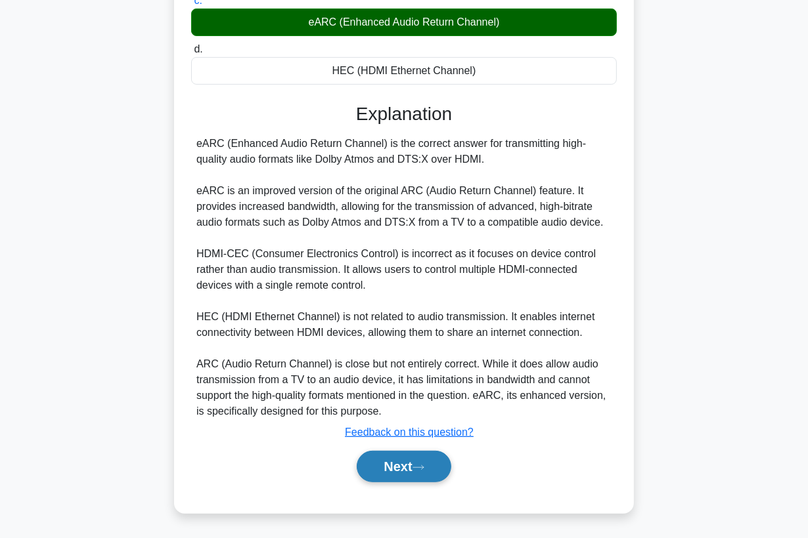
click at [414, 463] on button "Next" at bounding box center [404, 467] width 94 height 32
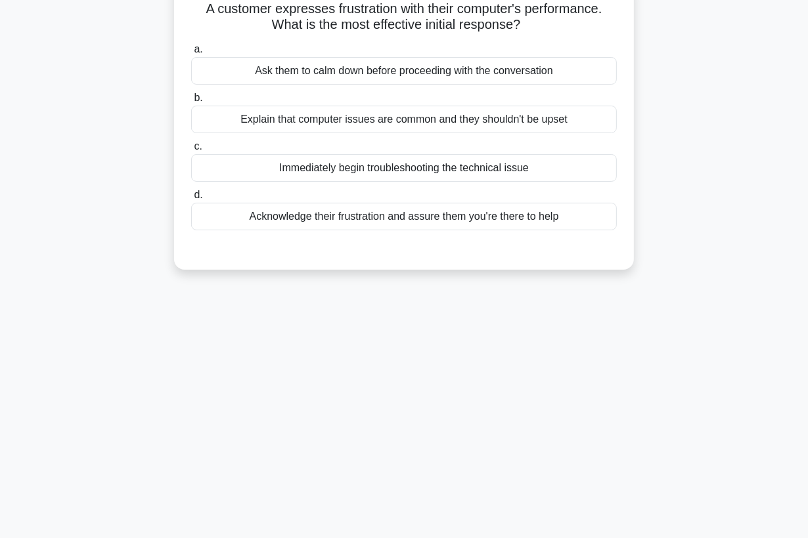
scroll to position [26, 0]
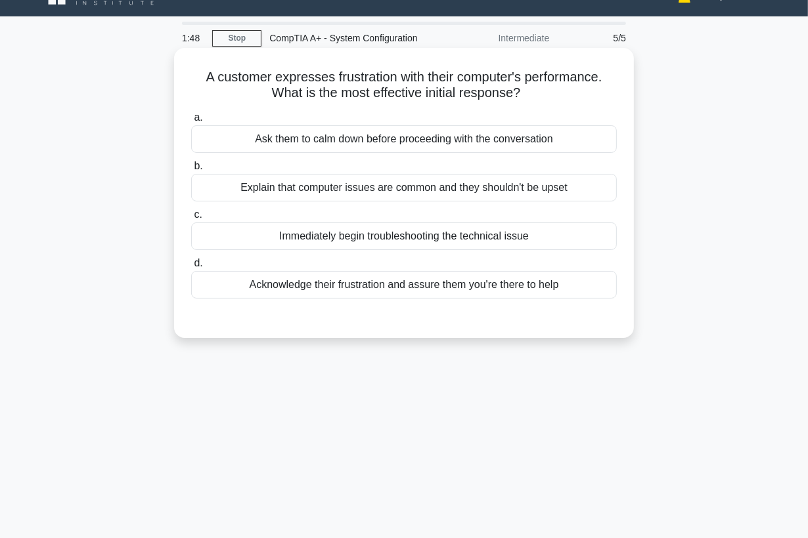
click at [396, 287] on div "Acknowledge their frustration and assure them you're there to help" at bounding box center [404, 285] width 426 height 28
click at [191, 268] on input "d. Acknowledge their frustration and assure them you're there to help" at bounding box center [191, 263] width 0 height 9
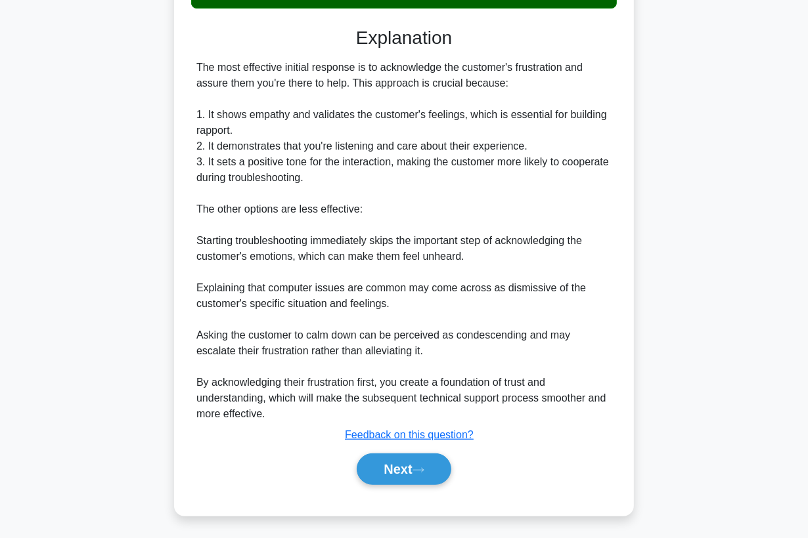
scroll to position [317, 0]
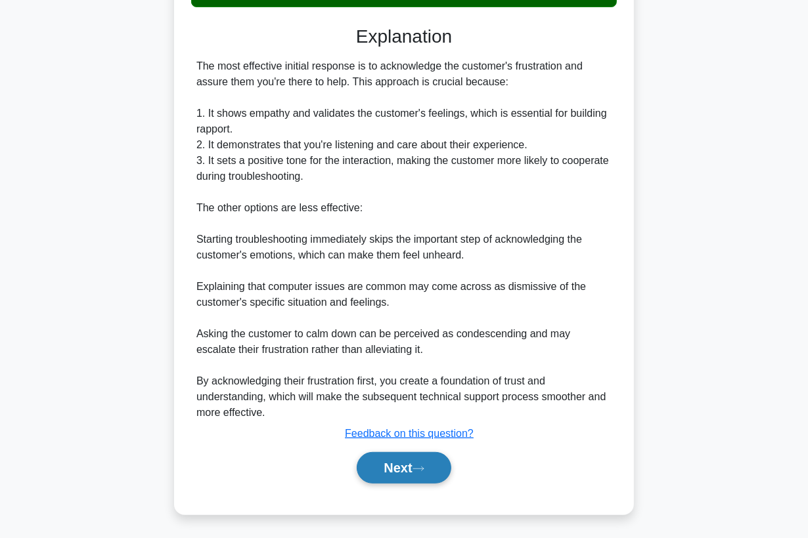
click at [405, 475] on button "Next" at bounding box center [404, 468] width 94 height 32
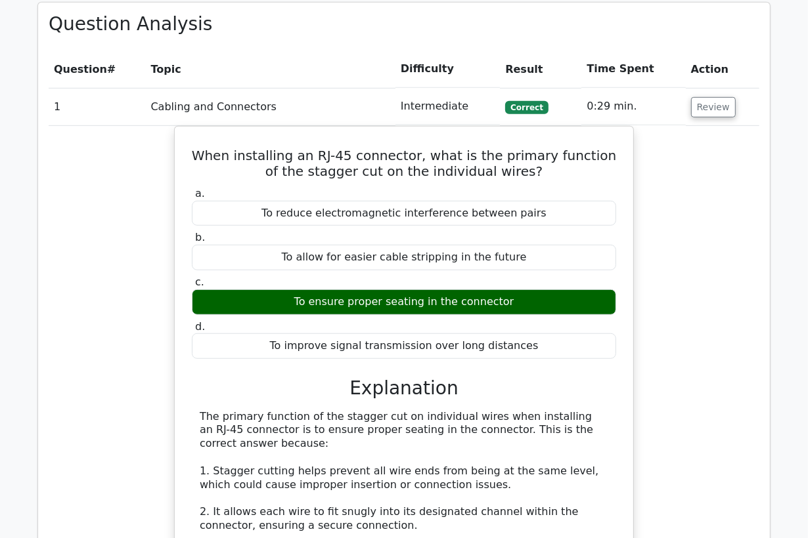
scroll to position [657, 0]
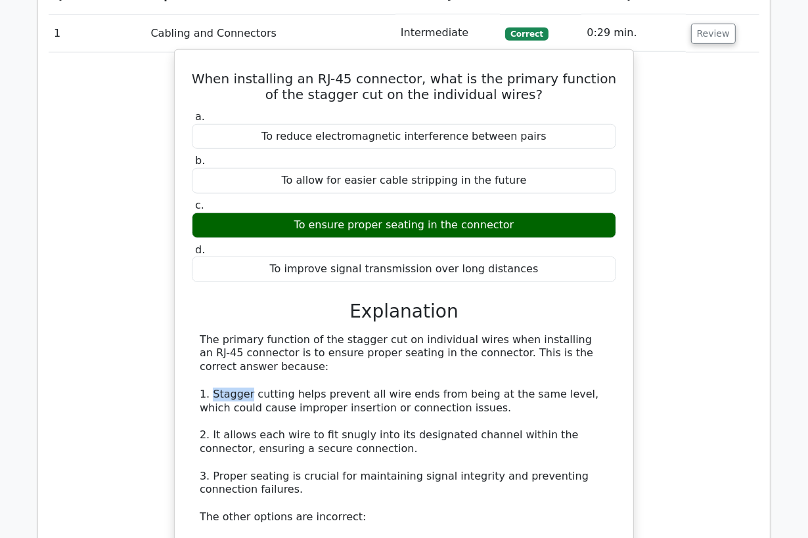
drag, startPoint x: 247, startPoint y: 395, endPoint x: 211, endPoint y: 395, distance: 35.5
click at [211, 395] on div "The primary function of the stagger cut on individual wires when installing an …" at bounding box center [404, 504] width 408 height 341
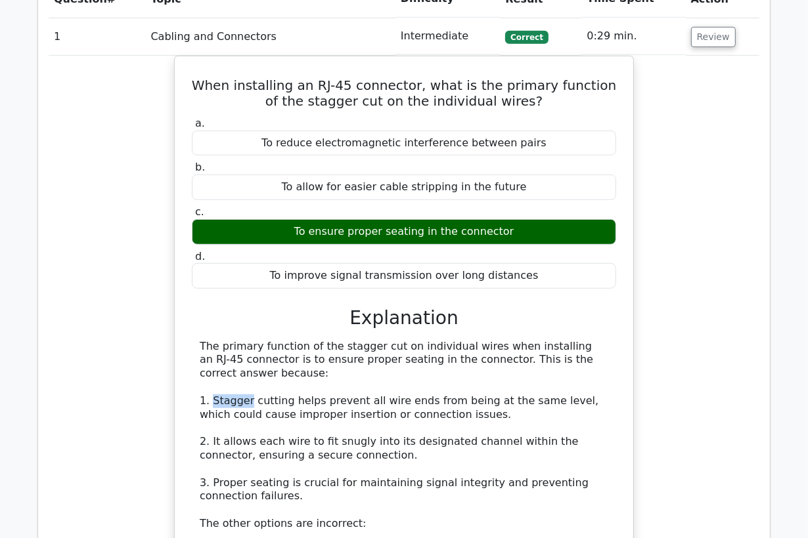
click at [203, 401] on div at bounding box center [203, 401] width 0 height 0
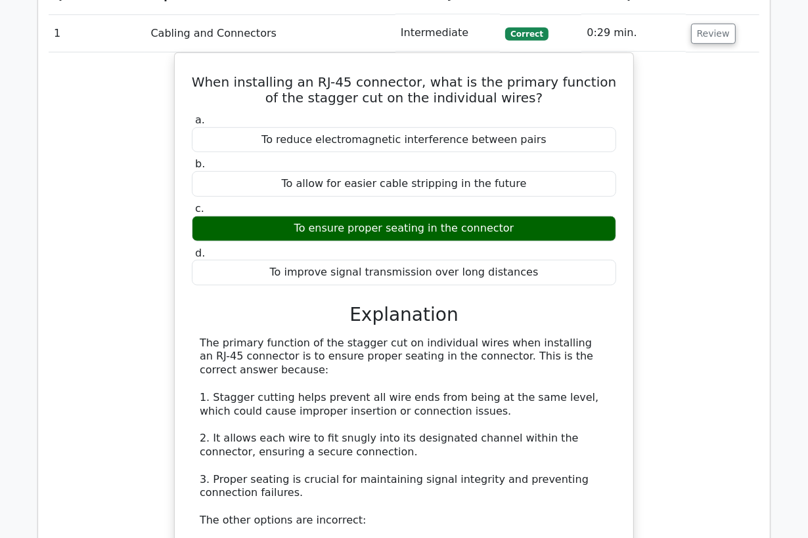
click at [661, 388] on div "When installing an RJ-45 connector, what is the primary function of the stagger…" at bounding box center [404, 400] width 711 height 695
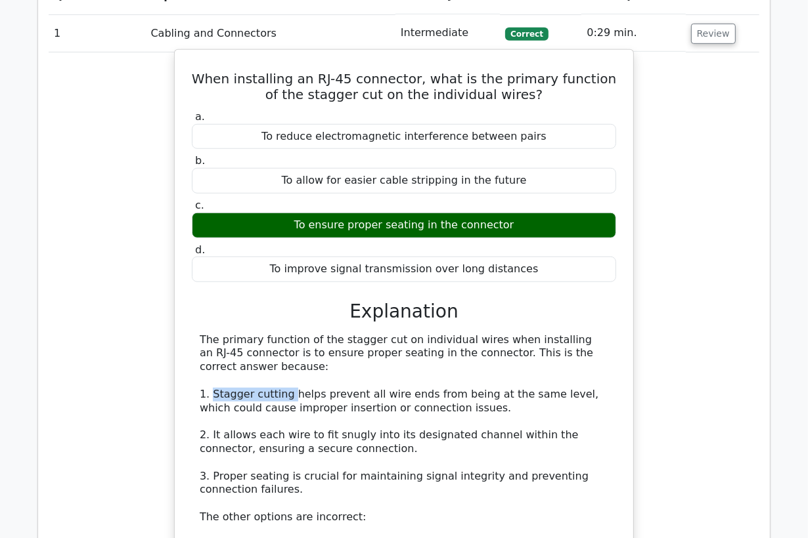
drag, startPoint x: 284, startPoint y: 396, endPoint x: 210, endPoint y: 396, distance: 73.5
click at [210, 396] on div "The primary function of the stagger cut on individual wires when installing an …" at bounding box center [404, 504] width 408 height 341
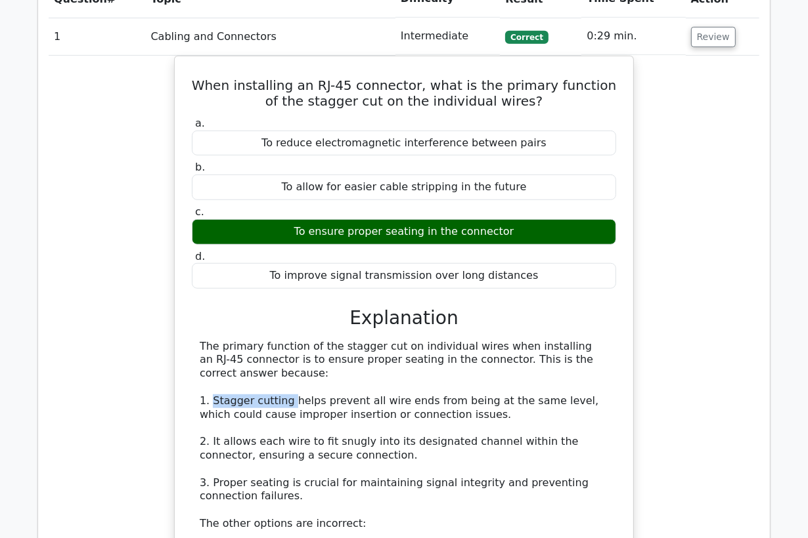
click at [202, 401] on div at bounding box center [202, 401] width 0 height 0
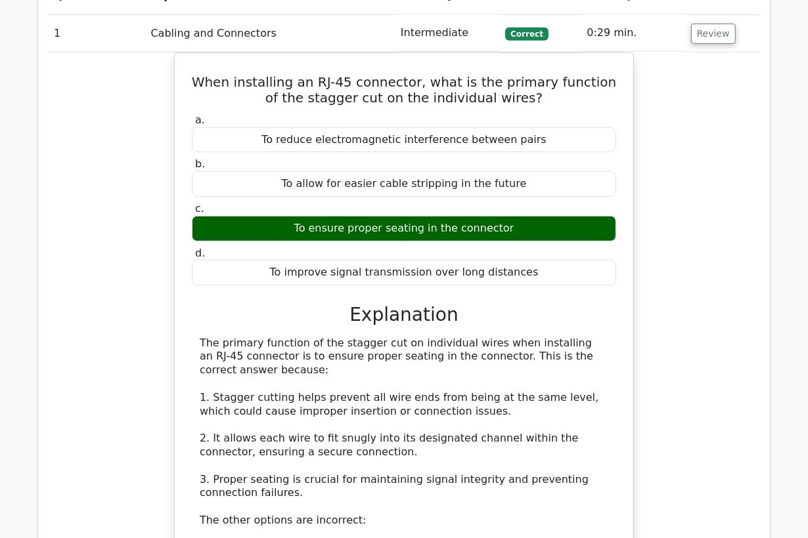
click at [693, 359] on div "When installing an RJ-45 connector, what is the primary function of the stagger…" at bounding box center [404, 400] width 711 height 695
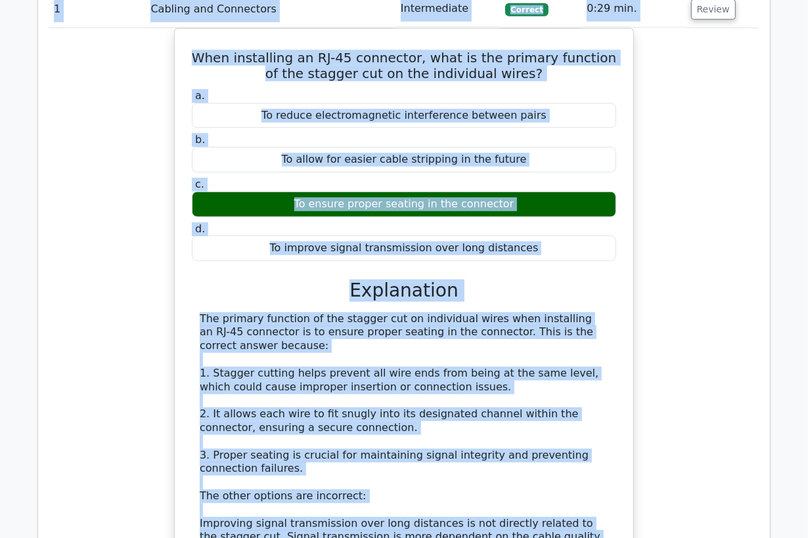
scroll to position [590, 0]
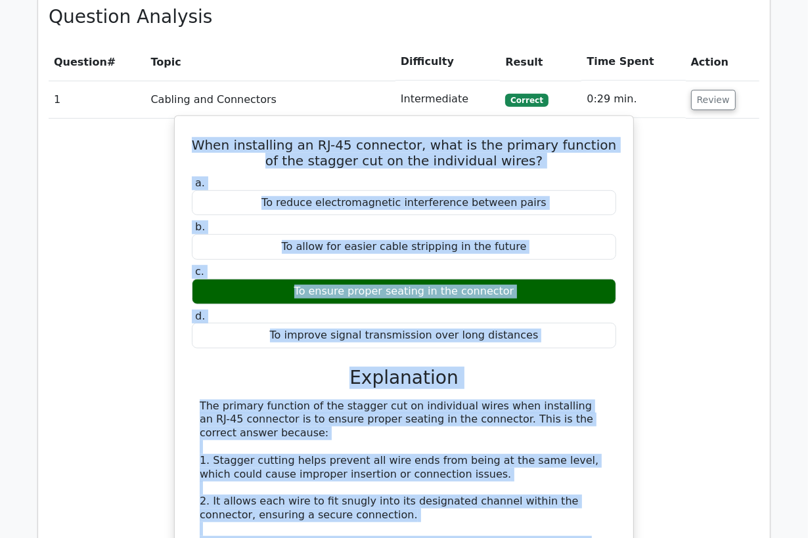
drag, startPoint x: 510, startPoint y: 416, endPoint x: 192, endPoint y: 140, distance: 421.2
click at [192, 140] on div "When installing an RJ-45 connector, what is the primary function of the stagger…" at bounding box center [404, 455] width 448 height 668
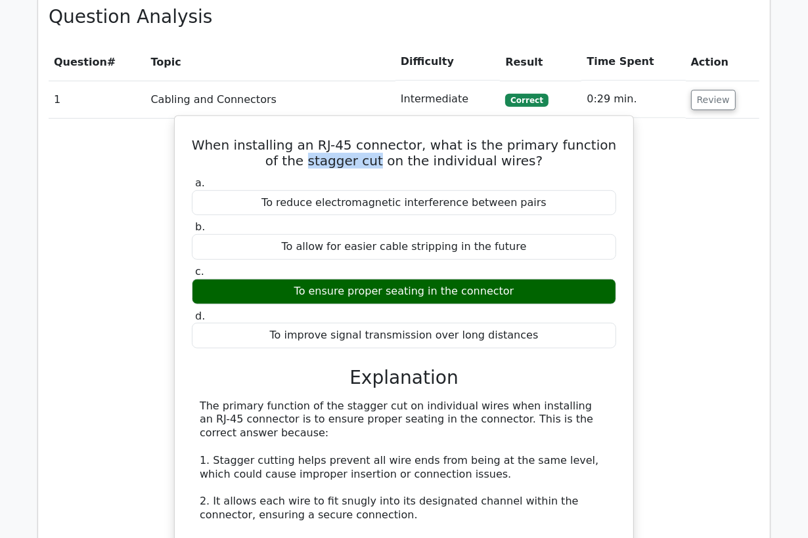
drag, startPoint x: 365, startPoint y: 159, endPoint x: 299, endPoint y: 164, distance: 65.9
click at [299, 164] on h5 "When installing an RJ-45 connector, what is the primary function of the stagger…" at bounding box center [403, 153] width 427 height 32
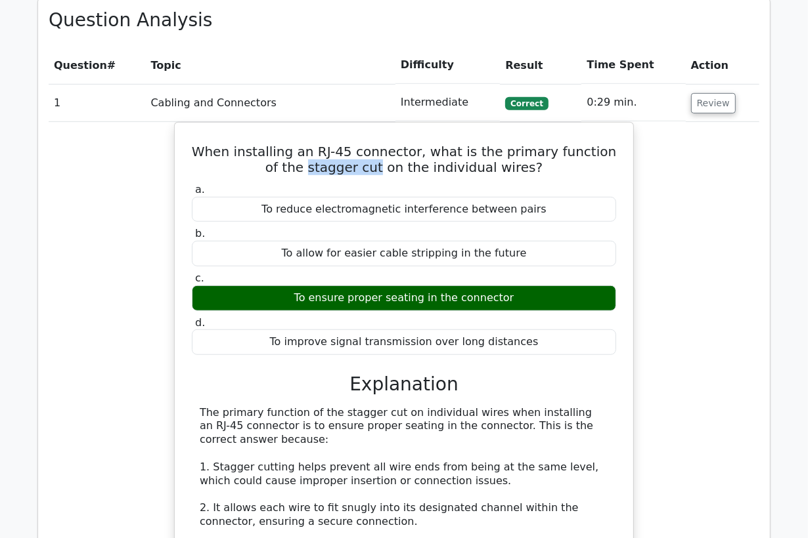
copy h5 "stagger cut"
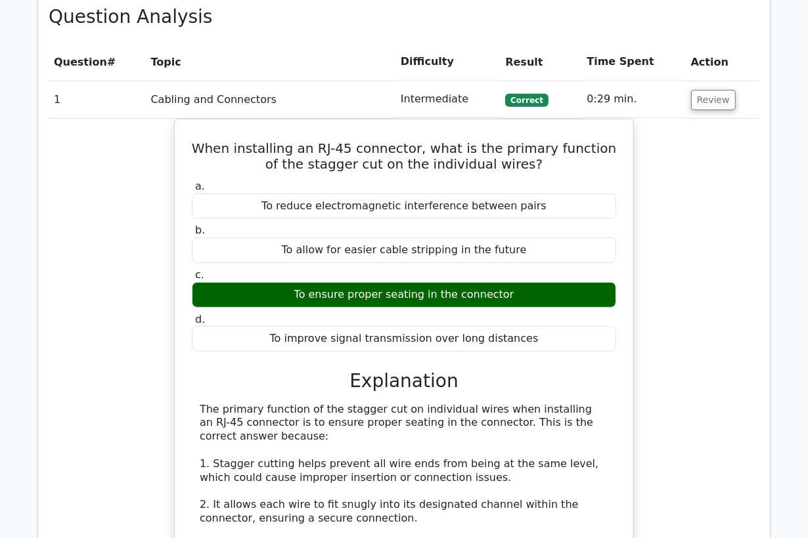
drag, startPoint x: 89, startPoint y: 183, endPoint x: 126, endPoint y: 172, distance: 39.1
click at [92, 183] on div "When installing an RJ-45 connector, what is the primary function of the stagger…" at bounding box center [404, 466] width 711 height 695
click at [708, 98] on button "Review" at bounding box center [713, 100] width 45 height 20
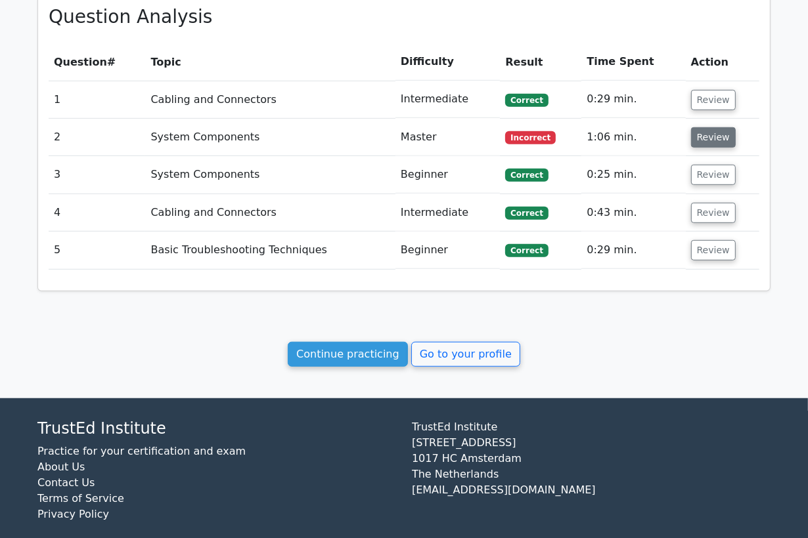
click at [719, 141] on button "Review" at bounding box center [713, 137] width 45 height 20
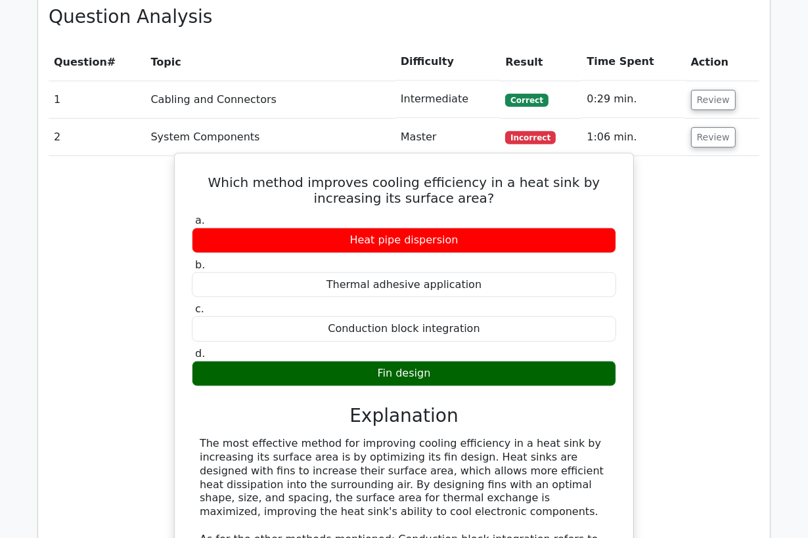
drag, startPoint x: 433, startPoint y: 370, endPoint x: 373, endPoint y: 375, distance: 59.9
click at [373, 375] on div "Fin design" at bounding box center [404, 374] width 424 height 26
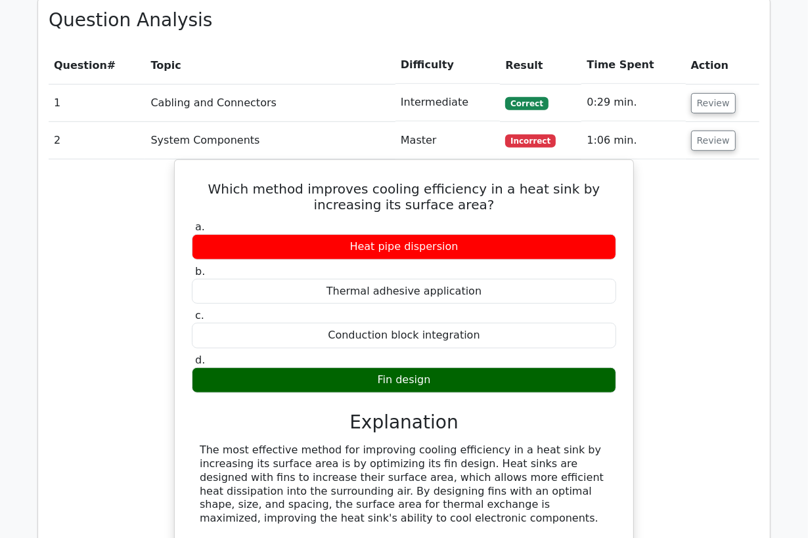
click at [364, 380] on div at bounding box center [364, 380] width 0 height 0
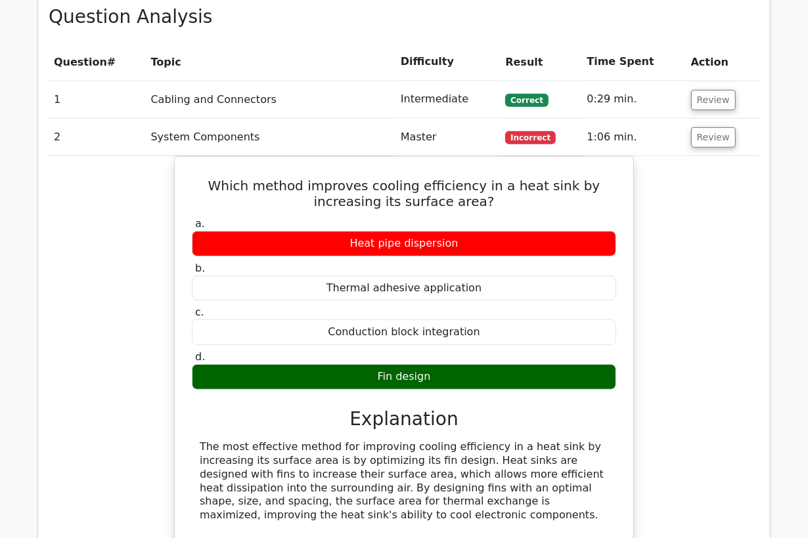
click at [688, 348] on div "Which method improves cooling efficiency in a heat sink by increasing its surfa…" at bounding box center [404, 442] width 711 height 573
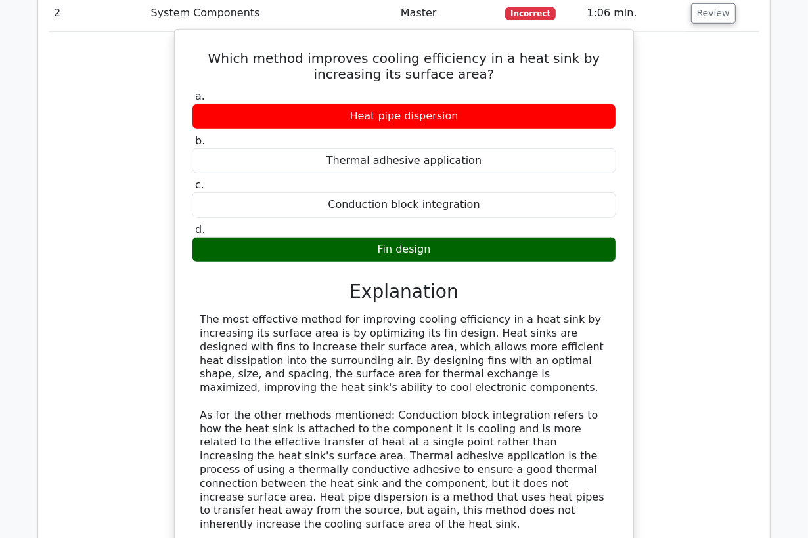
scroll to position [736, 0]
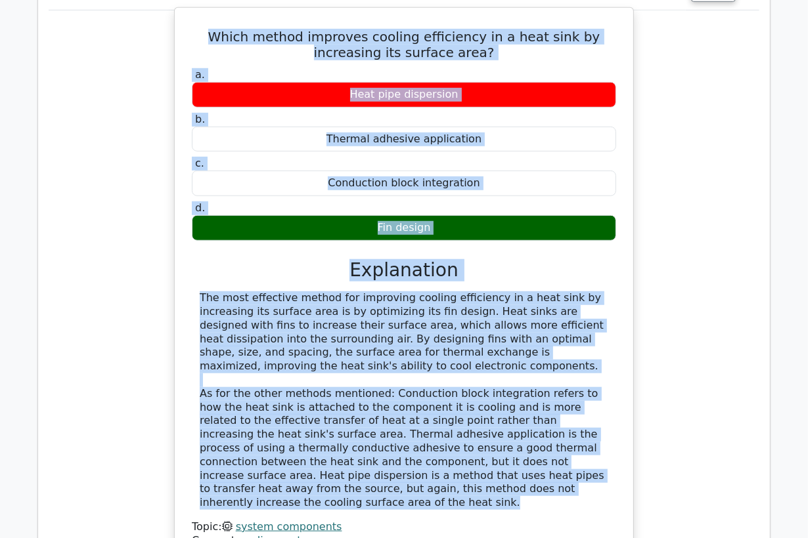
drag, startPoint x: 395, startPoint y: 488, endPoint x: 194, endPoint y: 31, distance: 499.3
click at [194, 31] on div "Which method improves cooling efficiency in a heat sink by increasing its surfa…" at bounding box center [404, 285] width 448 height 545
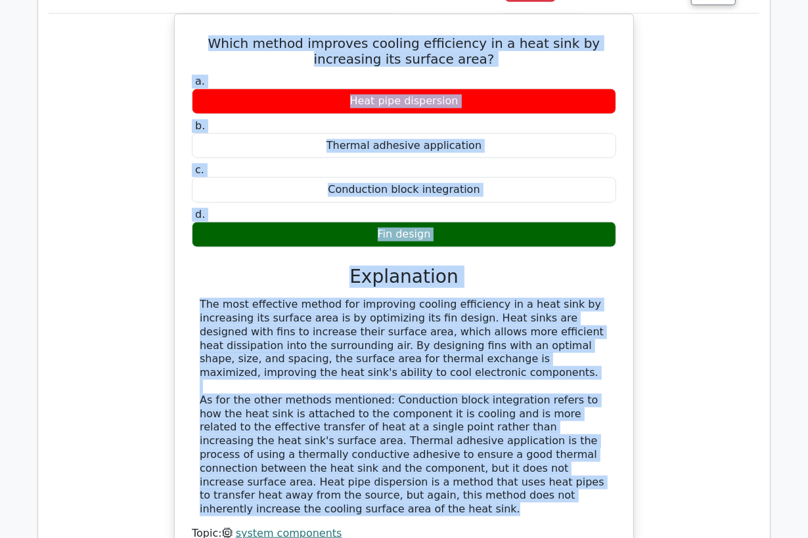
copy div "Which method improves cooling efficiency in a heat sink by increasing its surfa…"
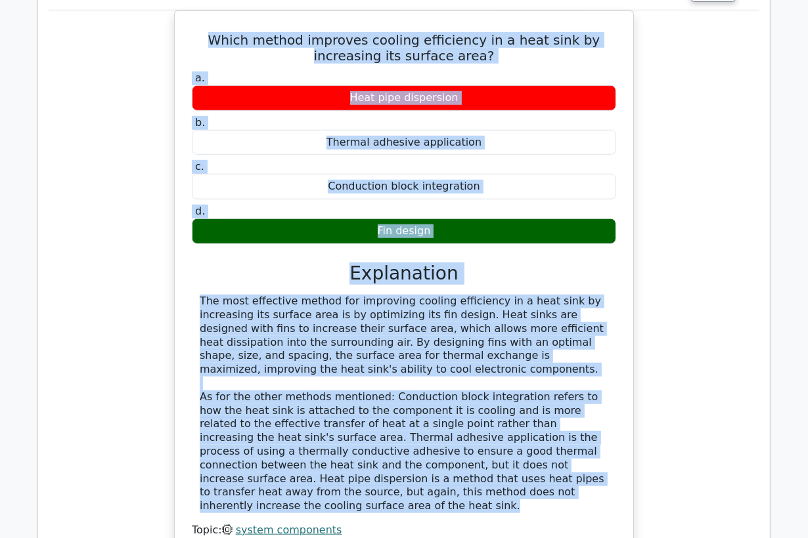
click at [79, 110] on div "Which method improves cooling efficiency in a heat sink by increasing its surfa…" at bounding box center [404, 297] width 711 height 573
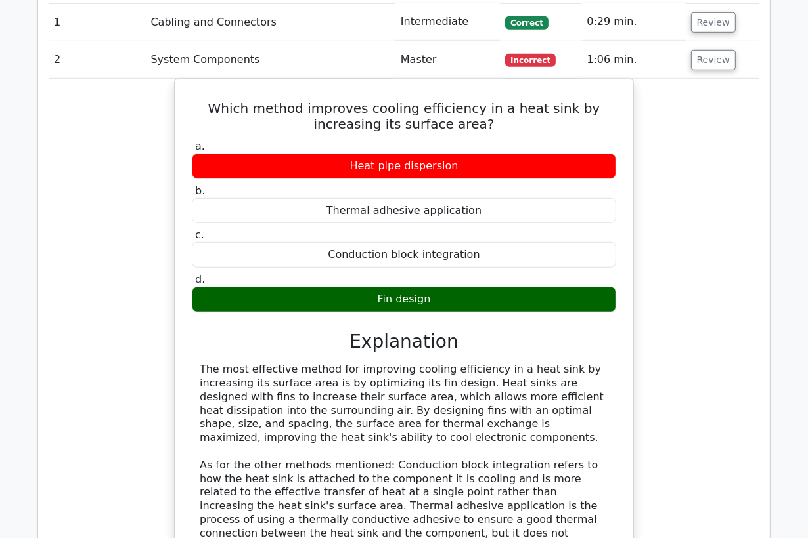
scroll to position [590, 0]
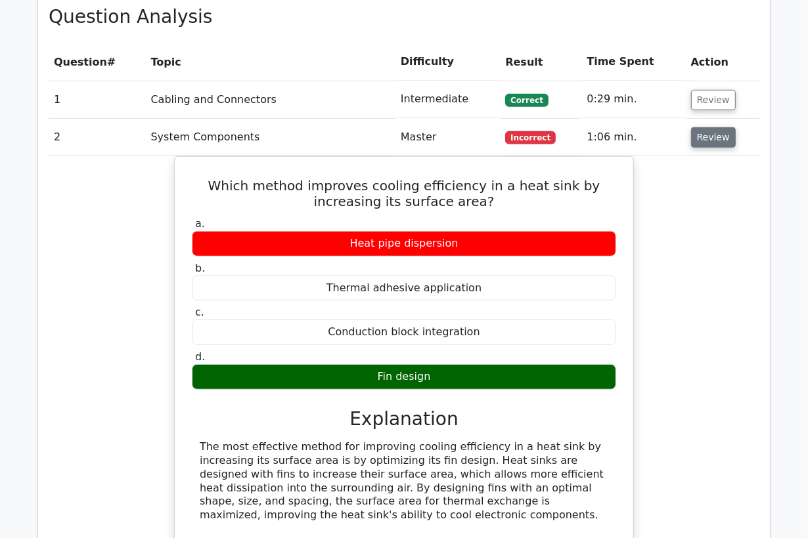
click at [695, 138] on button "Review" at bounding box center [713, 137] width 45 height 20
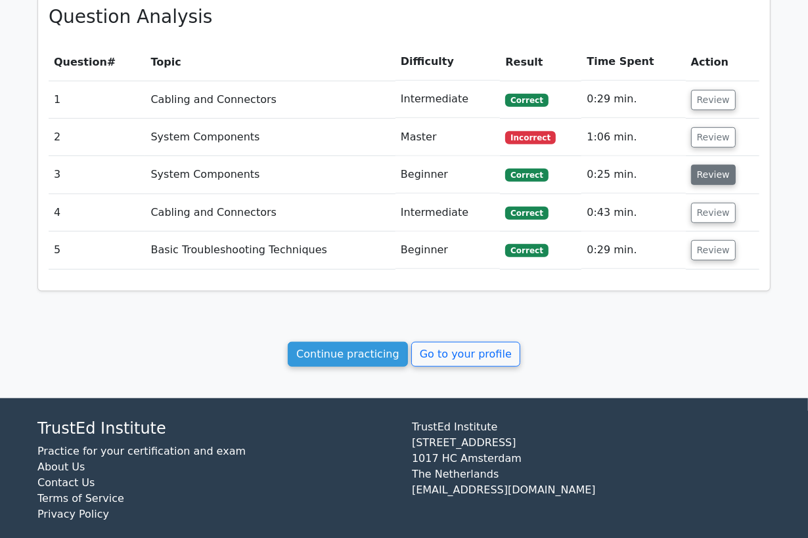
click at [699, 175] on button "Review" at bounding box center [713, 175] width 45 height 20
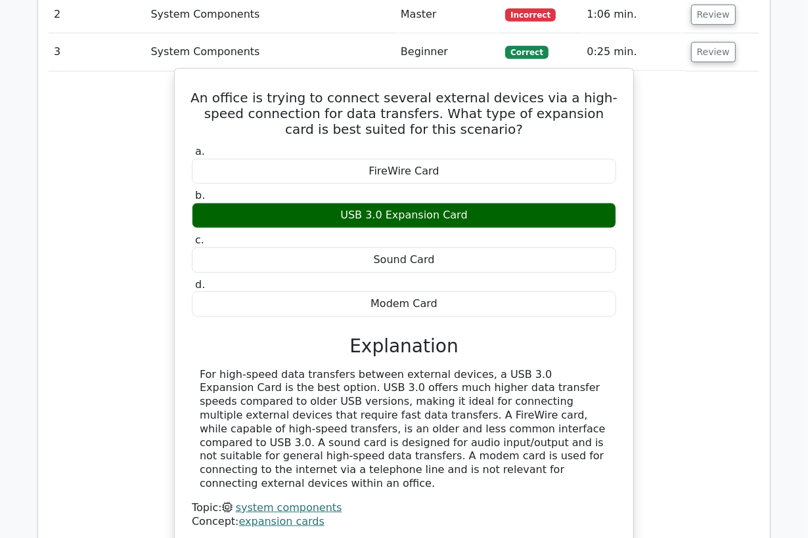
scroll to position [736, 0]
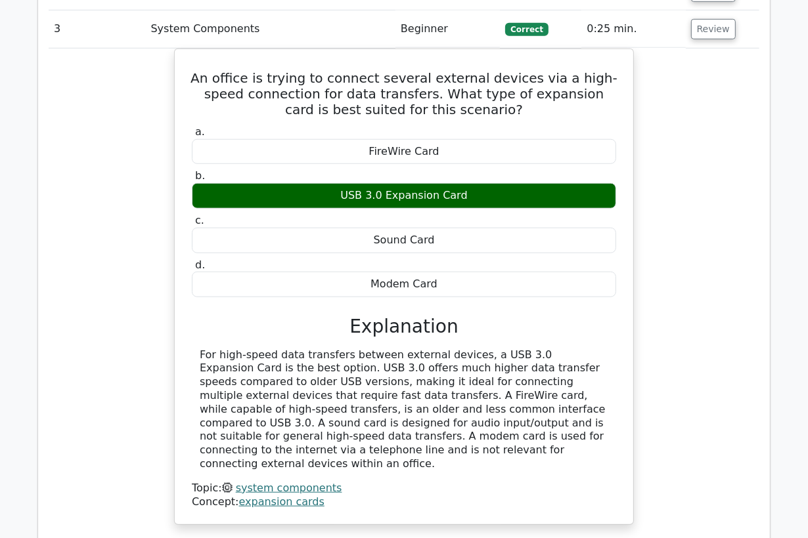
drag, startPoint x: 412, startPoint y: 442, endPoint x: 171, endPoint y: 81, distance: 433.6
click at [171, 81] on div "An office is trying to connect several external devices via a high-speed connec…" at bounding box center [404, 295] width 711 height 493
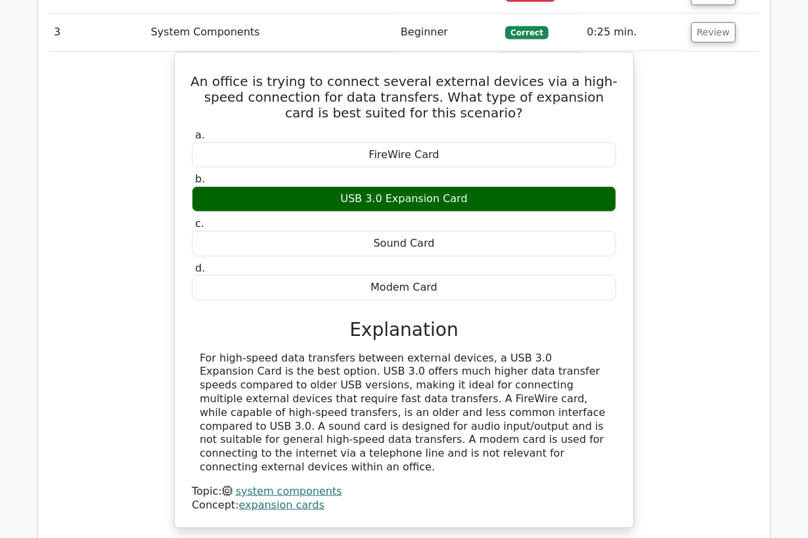
copy div "An office is trying to connect several external devices via a high-speed connec…"
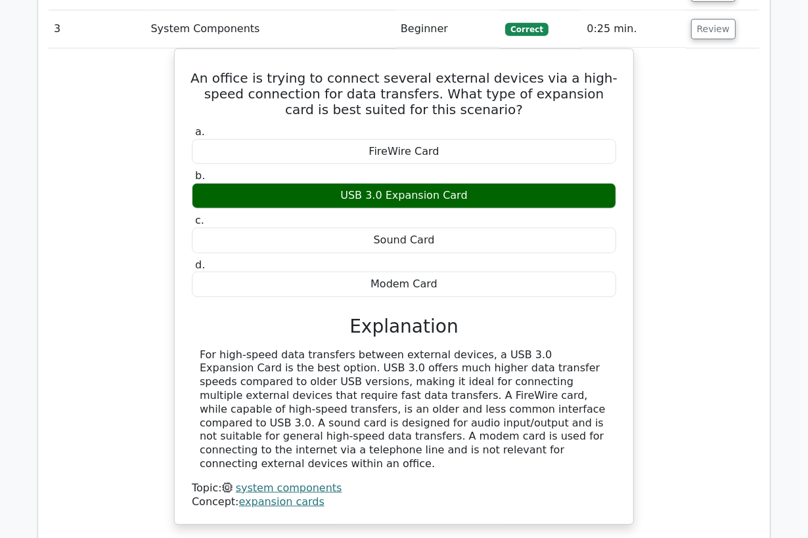
click at [288, 16] on td "System Components" at bounding box center [270, 29] width 250 height 37
click at [714, 28] on button "Review" at bounding box center [713, 29] width 45 height 20
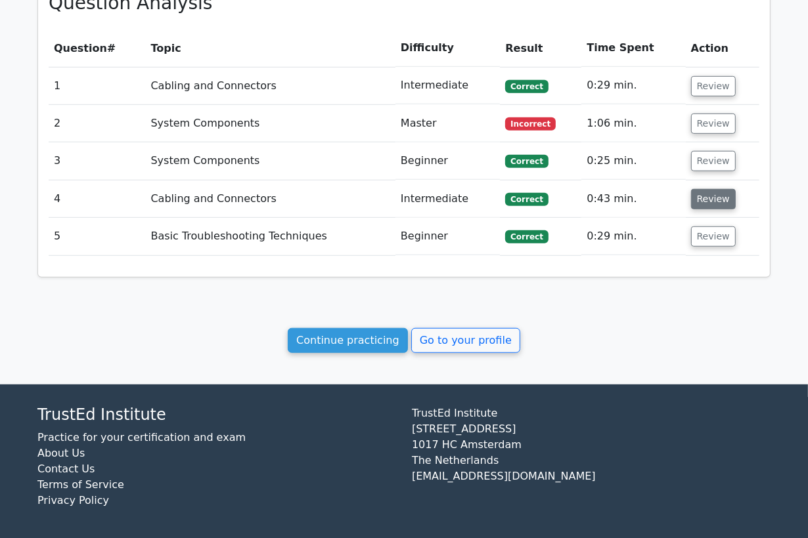
click at [706, 192] on button "Review" at bounding box center [713, 199] width 45 height 20
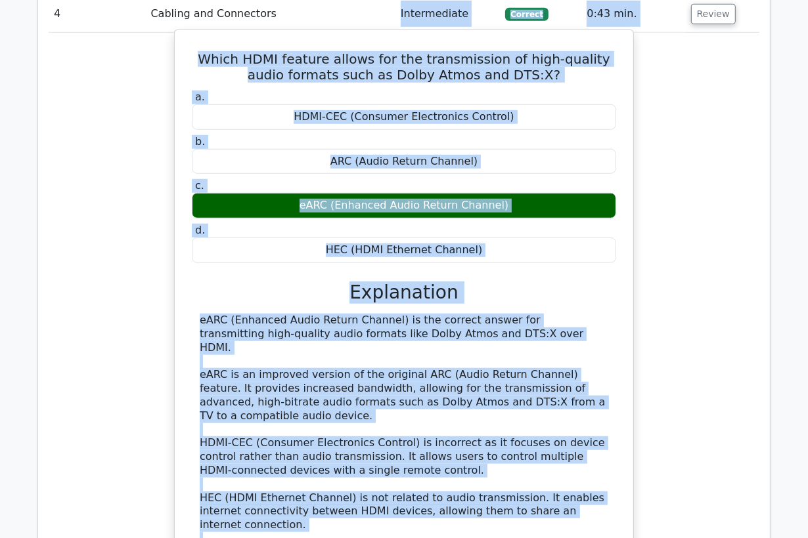
scroll to position [788, 0]
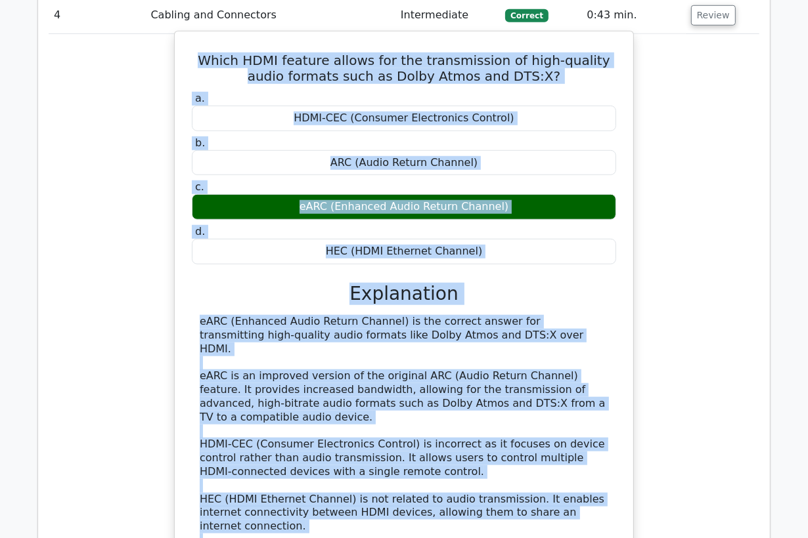
drag, startPoint x: 438, startPoint y: 462, endPoint x: 191, endPoint y: 58, distance: 473.9
click at [192, 58] on div "Which HDMI feature allows for the transmission of high-quality audio formats su…" at bounding box center [404, 350] width 448 height 627
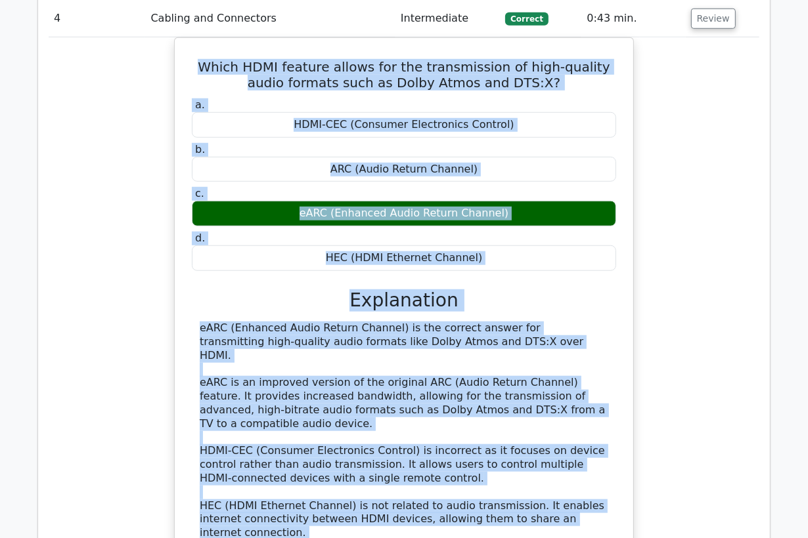
copy div "Which HDMI feature allows for the transmission of high-quality audio formats su…"
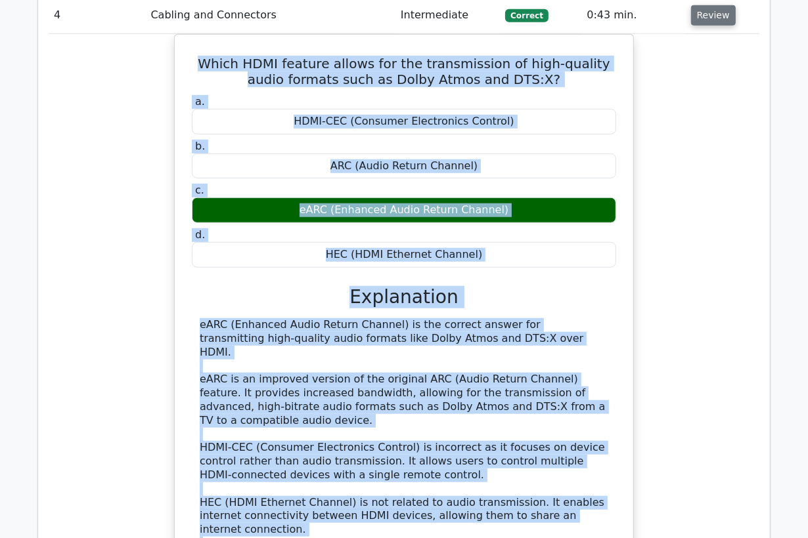
click at [695, 19] on button "Review" at bounding box center [713, 15] width 45 height 20
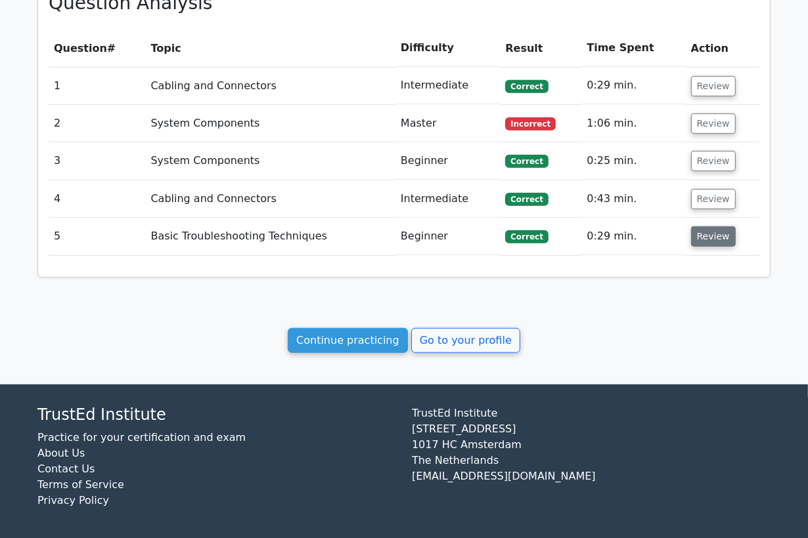
click at [712, 234] on button "Review" at bounding box center [713, 237] width 45 height 20
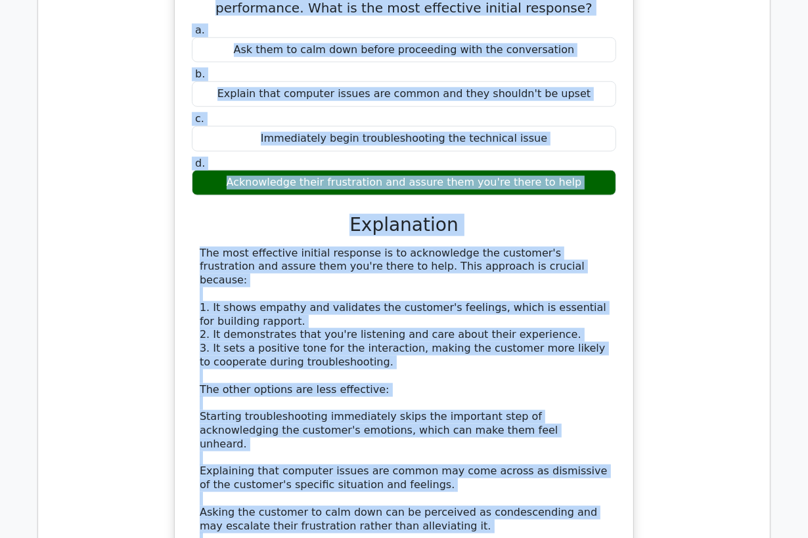
scroll to position [801, 0]
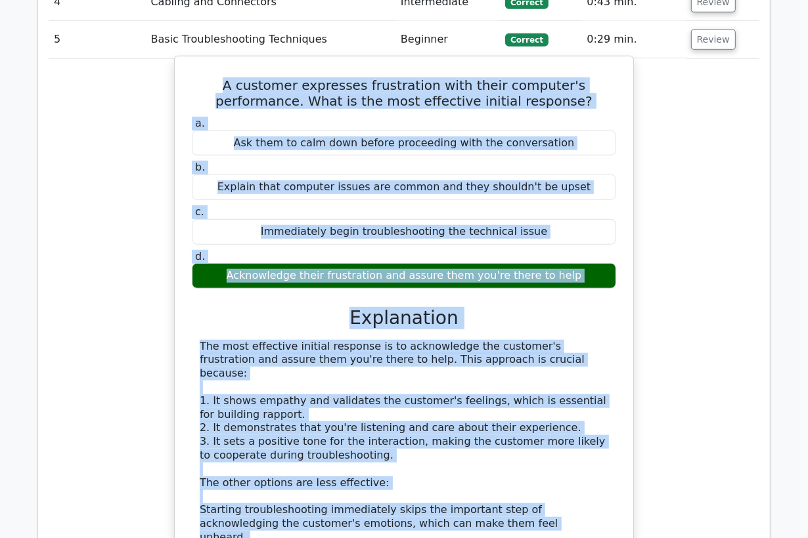
drag, startPoint x: 301, startPoint y: 475, endPoint x: 181, endPoint y: 88, distance: 405.6
click at [181, 88] on div "A customer expresses frustration with their computer's performance. What is the…" at bounding box center [404, 396] width 448 height 668
copy div "A customer expresses frustration with their computer's performance. What is the…"
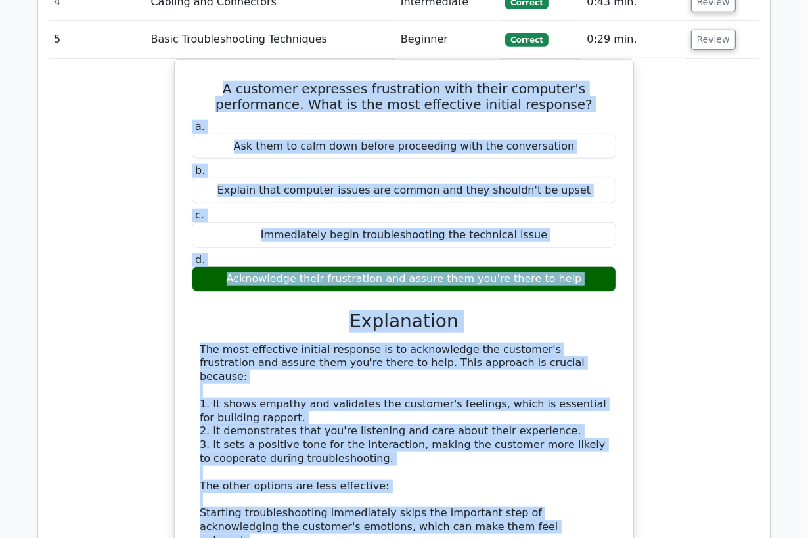
click at [82, 185] on div "A customer expresses frustration with their computer's performance. What is the…" at bounding box center [404, 406] width 711 height 695
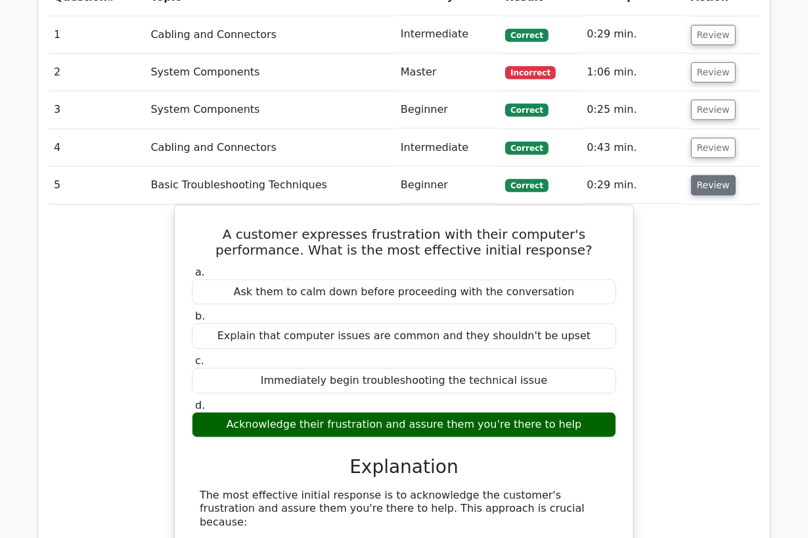
click at [711, 190] on button "Review" at bounding box center [713, 185] width 45 height 20
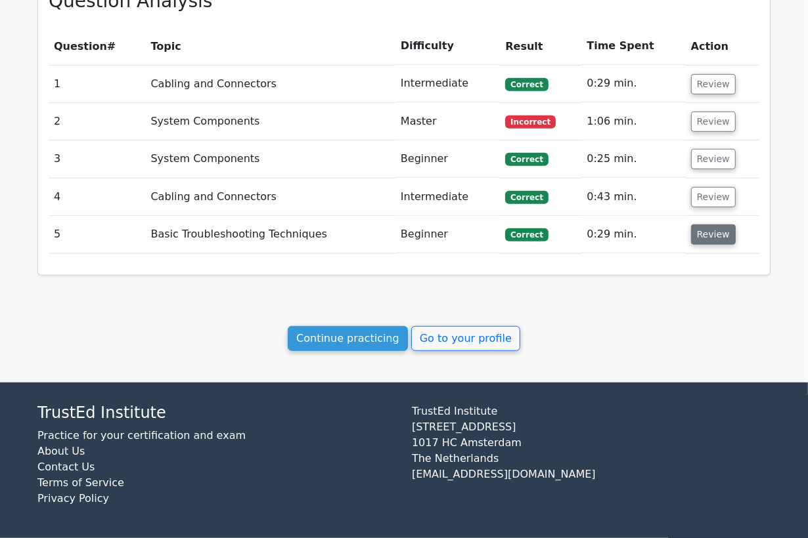
scroll to position [604, 0]
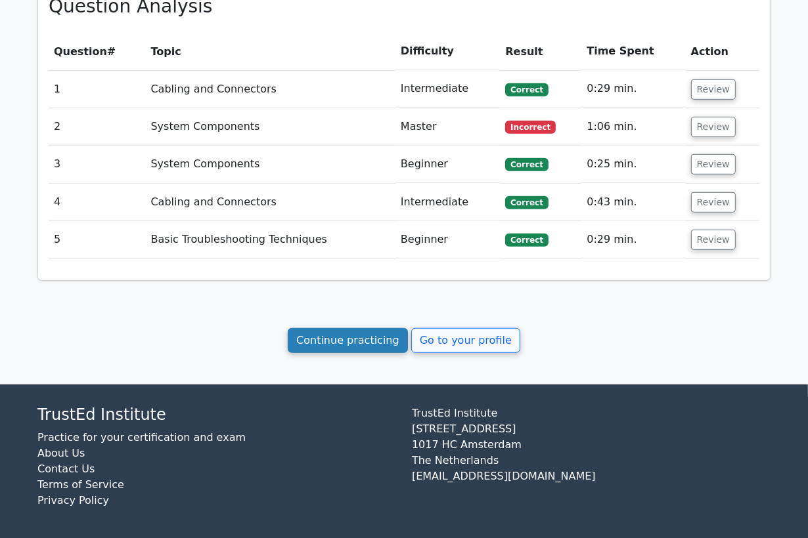
click at [334, 338] on link "Continue practicing" at bounding box center [348, 340] width 120 height 25
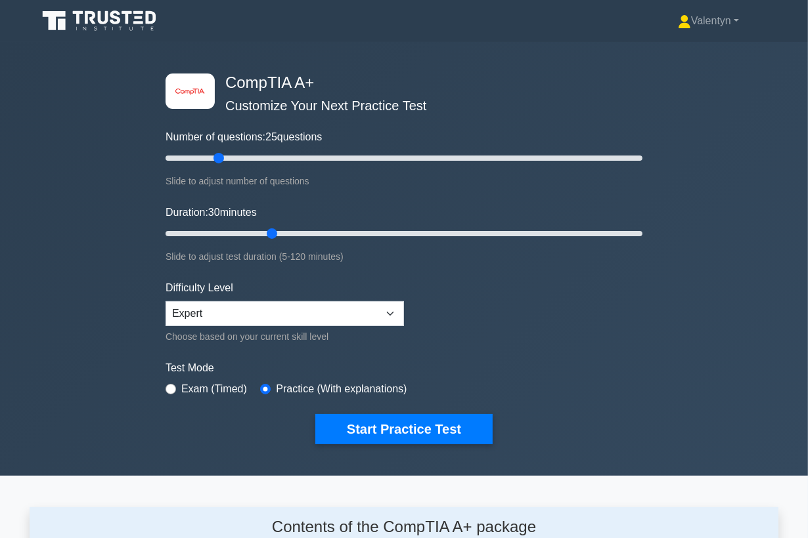
scroll to position [1722, 0]
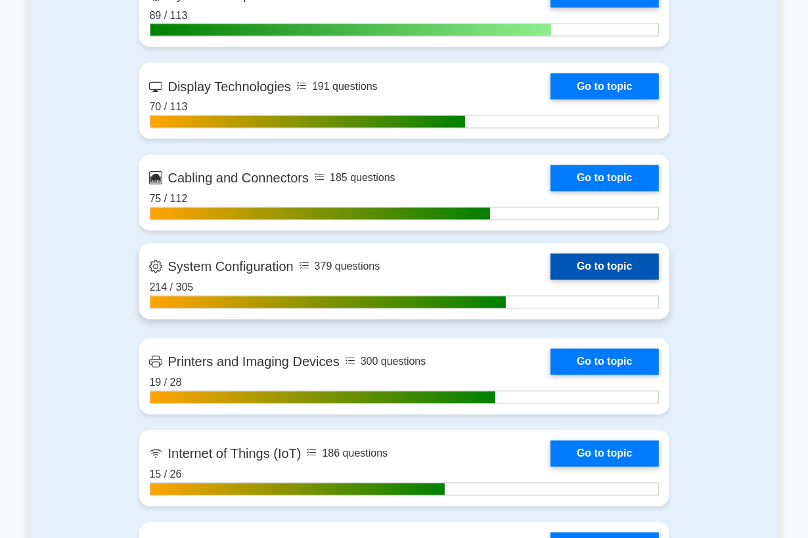
click at [592, 269] on link "Go to topic" at bounding box center [604, 267] width 108 height 26
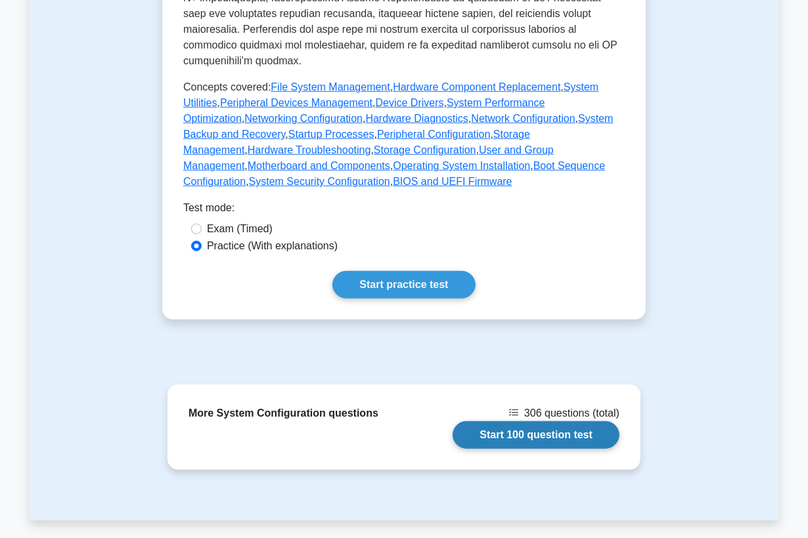
scroll to position [583, 0]
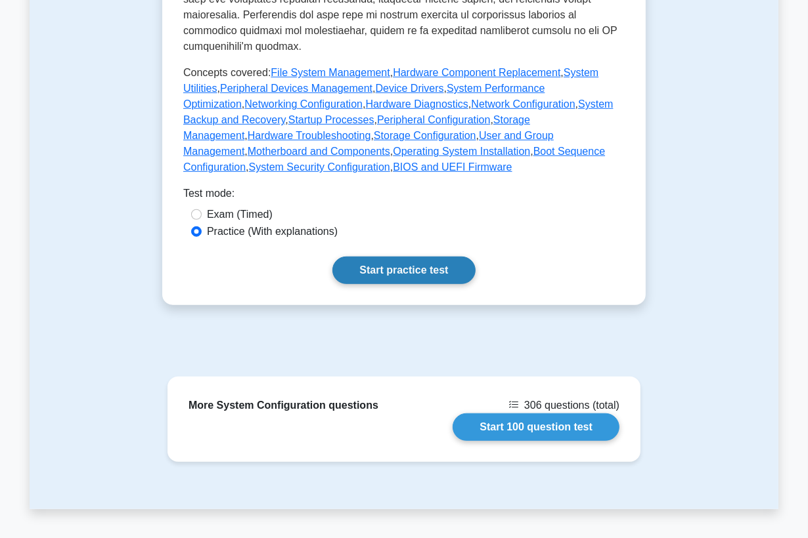
click at [416, 274] on link "Start practice test" at bounding box center [403, 271] width 142 height 28
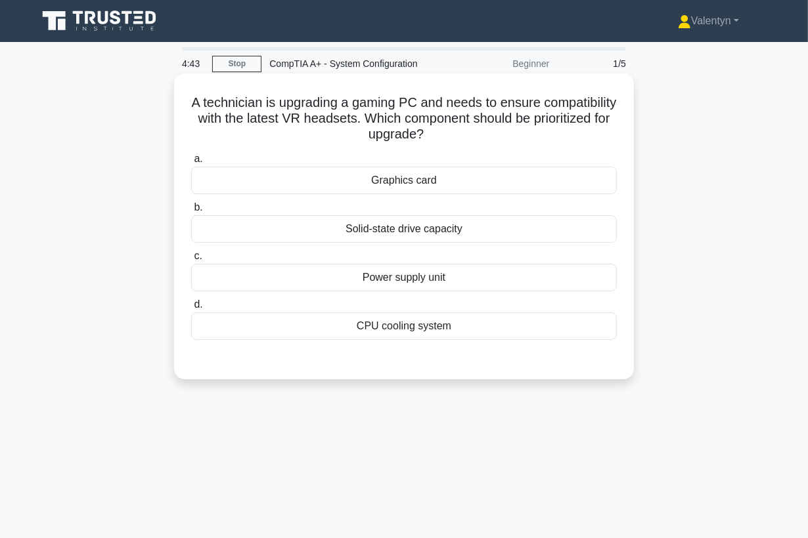
click at [422, 175] on div "Graphics card" at bounding box center [404, 181] width 426 height 28
click at [191, 164] on input "a. Graphics card" at bounding box center [191, 159] width 0 height 9
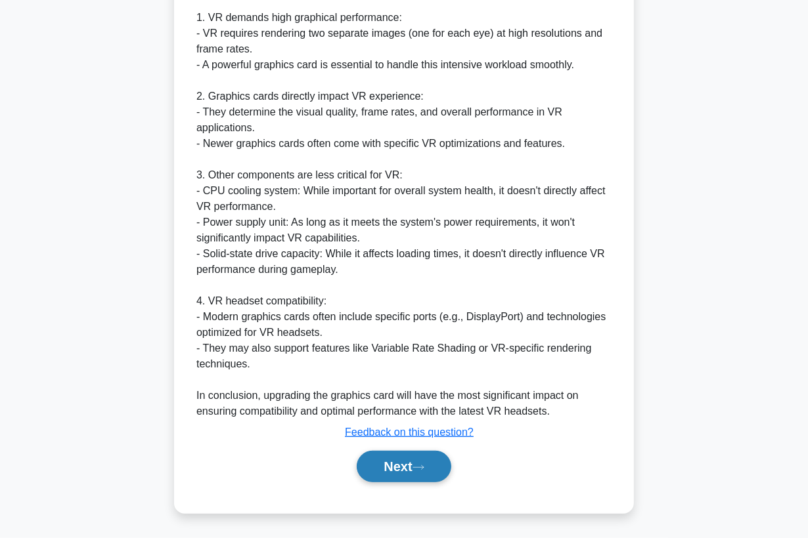
click at [389, 470] on button "Next" at bounding box center [404, 467] width 94 height 32
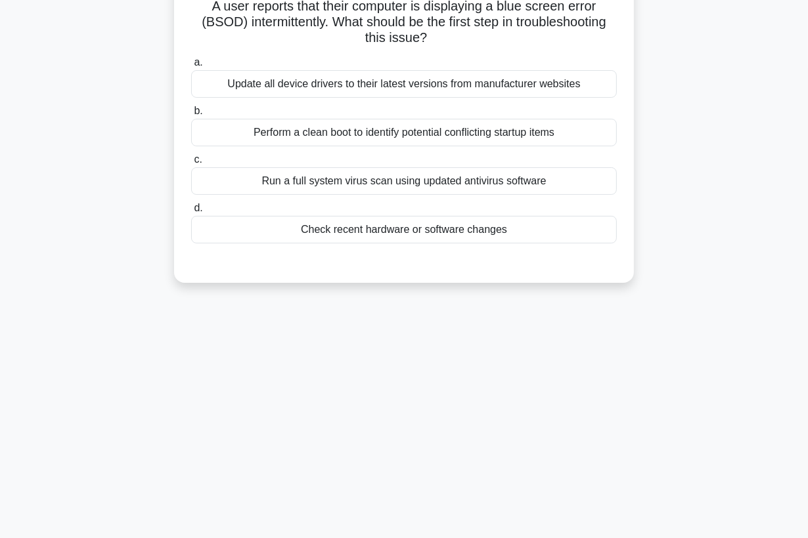
scroll to position [26, 0]
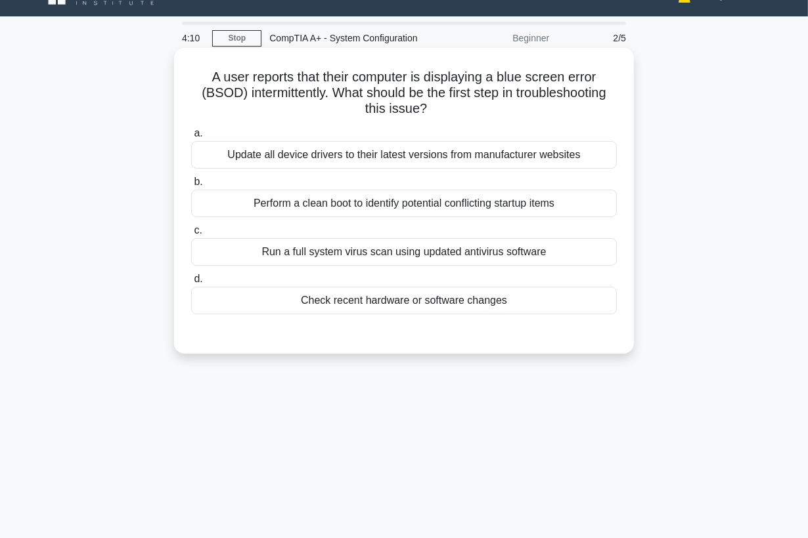
click at [438, 206] on div "Perform a clean boot to identify potential conflicting startup items" at bounding box center [404, 204] width 426 height 28
click at [191, 186] on input "b. Perform a clean boot to identify potential conflicting startup items" at bounding box center [191, 182] width 0 height 9
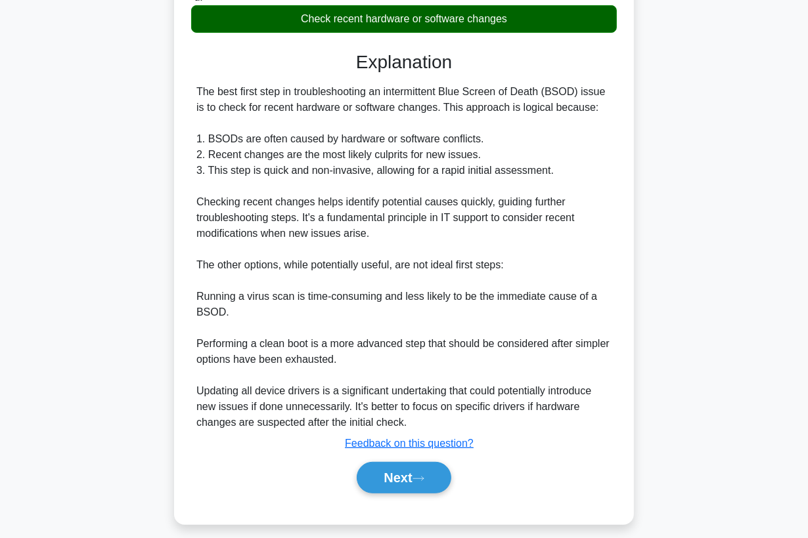
scroll to position [320, 0]
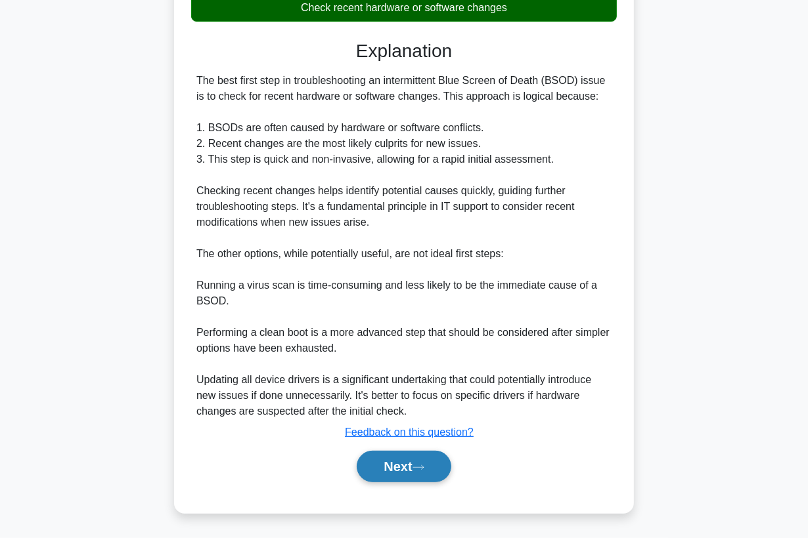
click at [375, 462] on button "Next" at bounding box center [404, 467] width 94 height 32
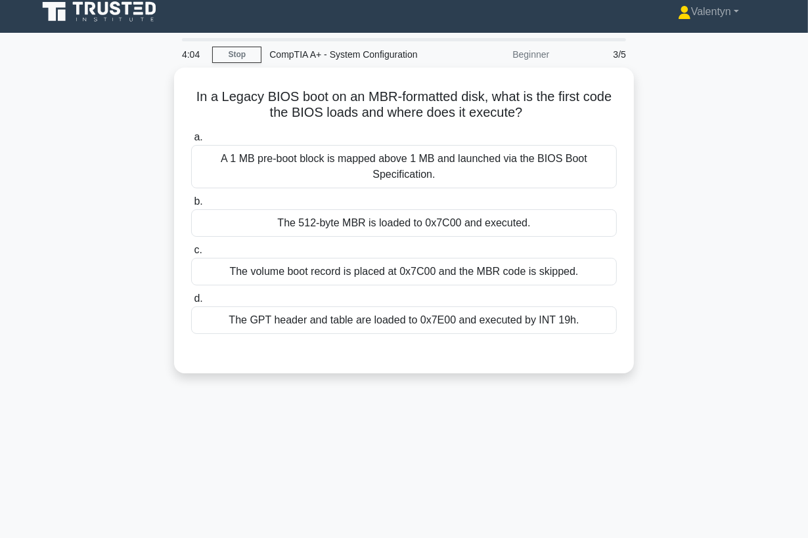
scroll to position [0, 0]
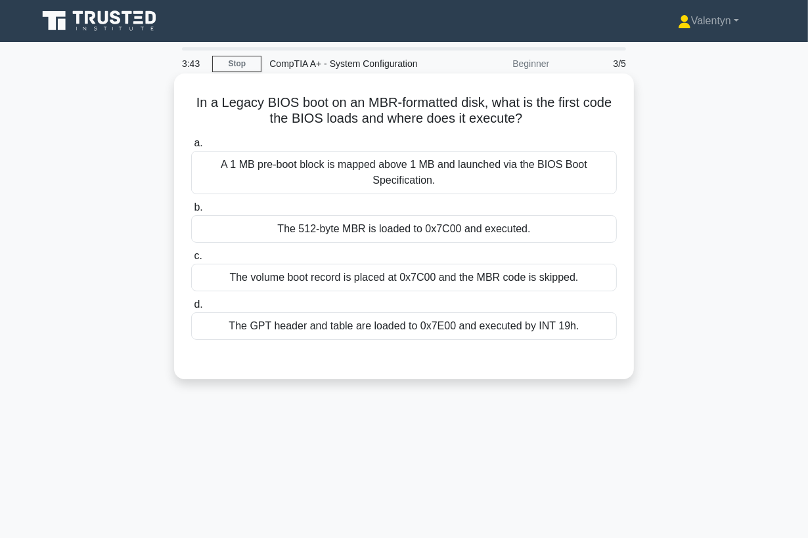
drag, startPoint x: 522, startPoint y: 120, endPoint x: 393, endPoint y: 123, distance: 128.7
click at [393, 123] on h5 "In a Legacy BIOS boot on an MBR-formatted disk, what is the first code the BIOS…" at bounding box center [404, 111] width 428 height 33
click at [380, 230] on div "The 512-byte MBR is loaded to 0x7C00 and executed." at bounding box center [404, 229] width 426 height 28
click at [191, 212] on input "b. The 512-byte MBR is loaded to 0x7C00 and executed." at bounding box center [191, 208] width 0 height 9
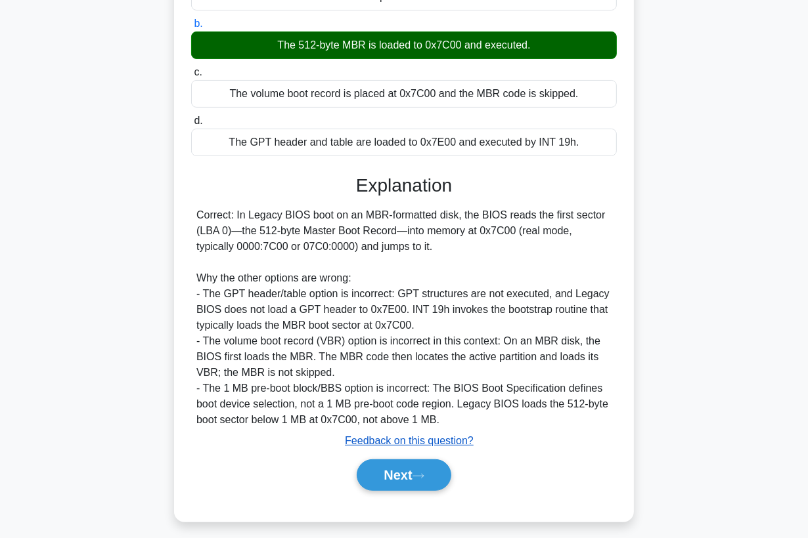
scroll to position [192, 0]
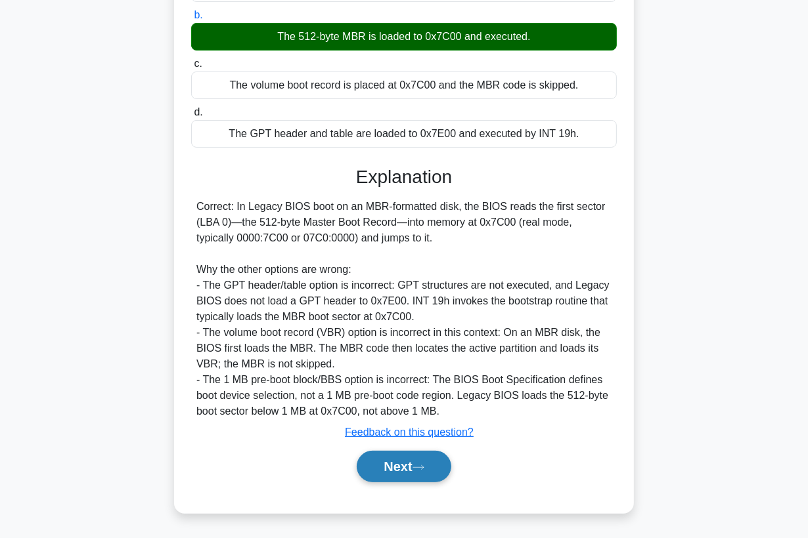
click at [405, 469] on button "Next" at bounding box center [404, 467] width 94 height 32
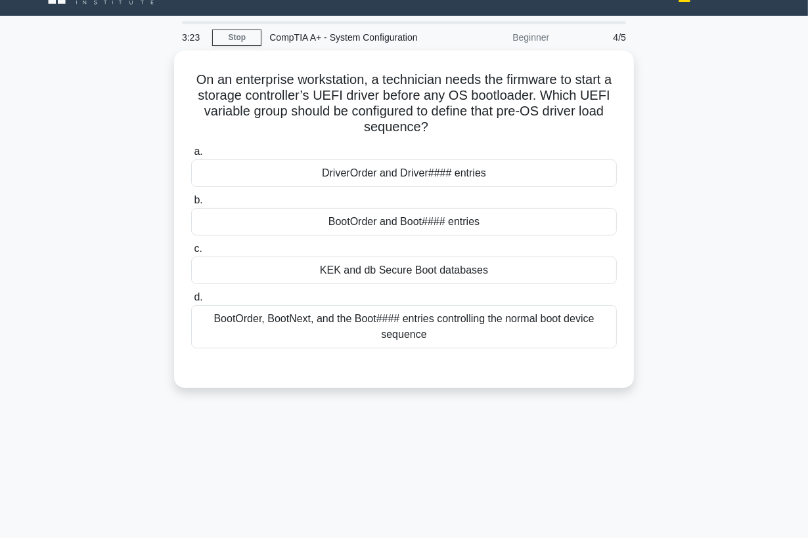
scroll to position [26, 0]
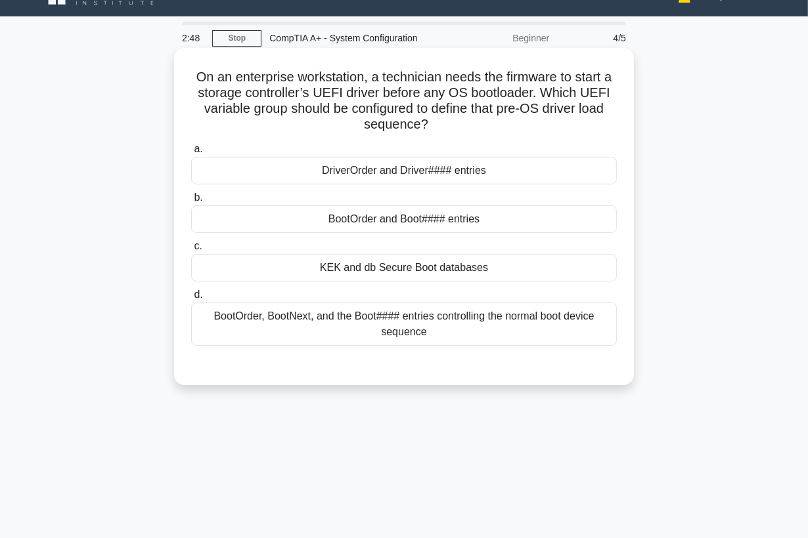
click at [478, 170] on div "DriverOrder and Driver#### entries" at bounding box center [404, 171] width 426 height 28
click at [191, 154] on input "a. DriverOrder and Driver#### entries" at bounding box center [191, 149] width 0 height 9
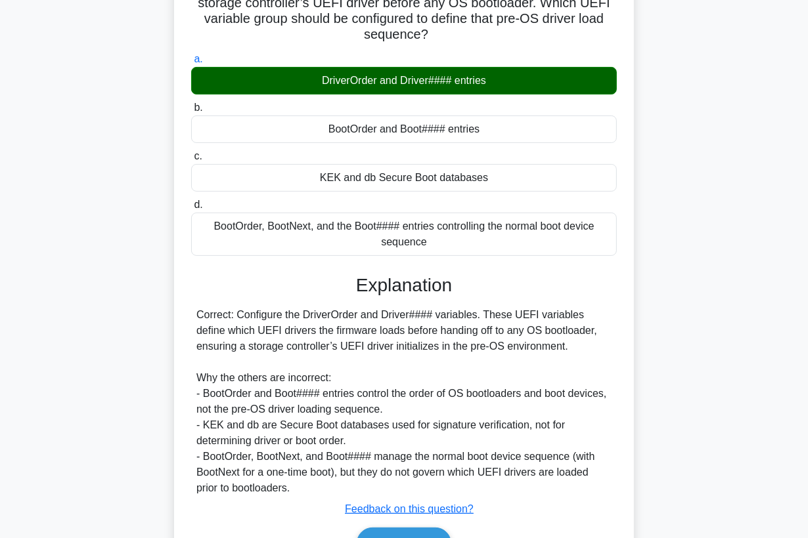
scroll to position [192, 0]
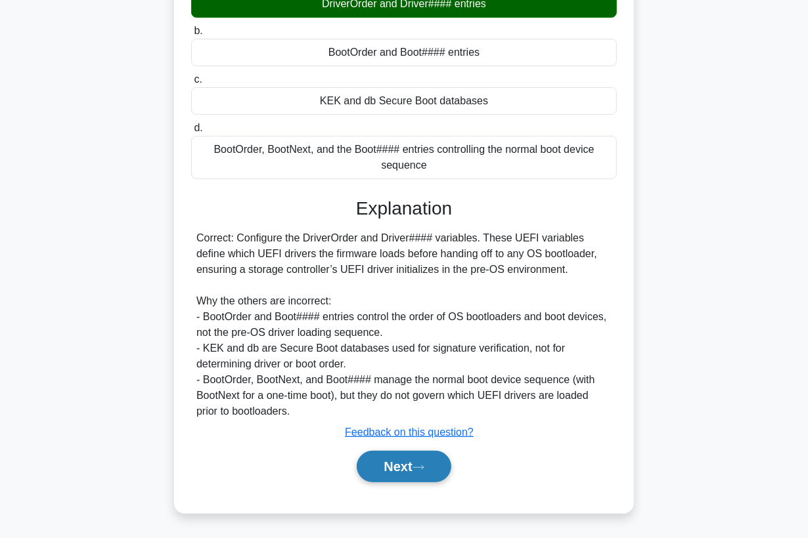
click at [405, 468] on button "Next" at bounding box center [404, 467] width 94 height 32
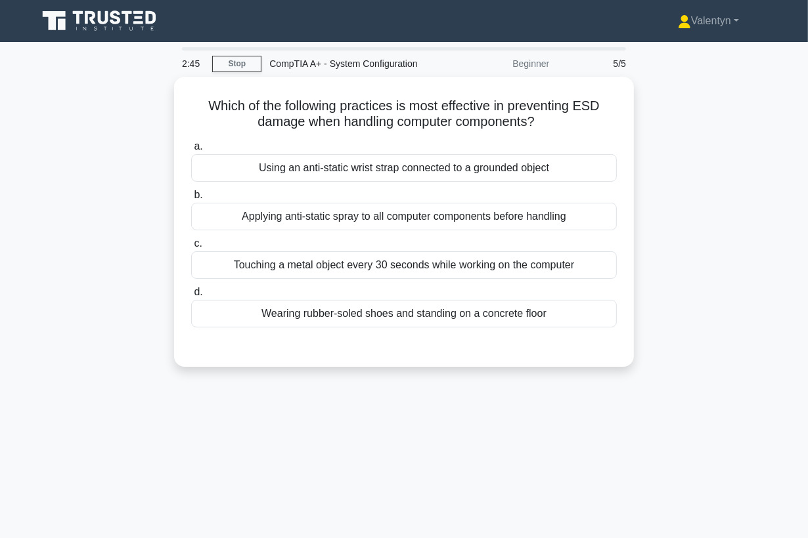
scroll to position [0, 0]
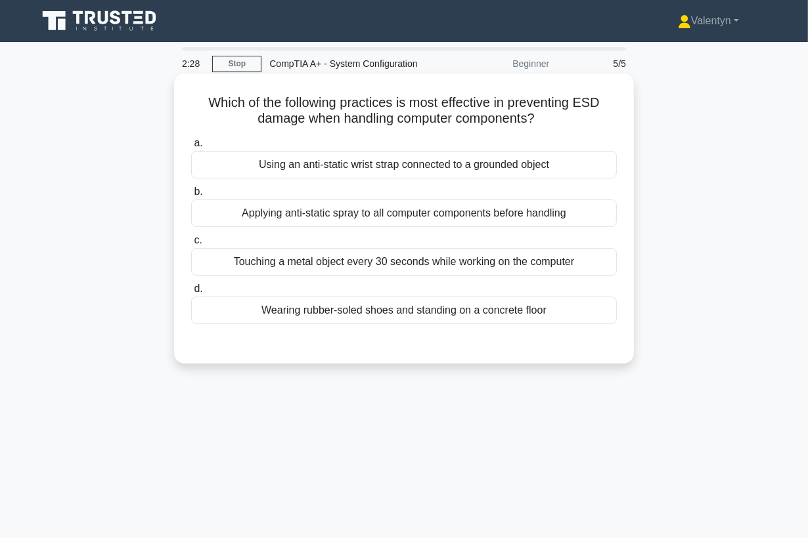
click at [420, 169] on div "Using an anti-static wrist strap connected to a grounded object" at bounding box center [404, 165] width 426 height 28
click at [191, 148] on input "a. Using an anti-static wrist strap connected to a grounded object" at bounding box center [191, 143] width 0 height 9
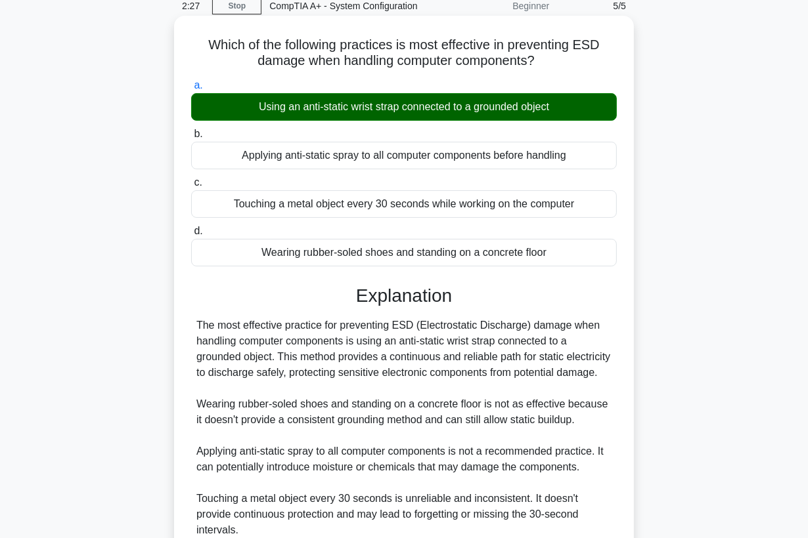
scroll to position [240, 0]
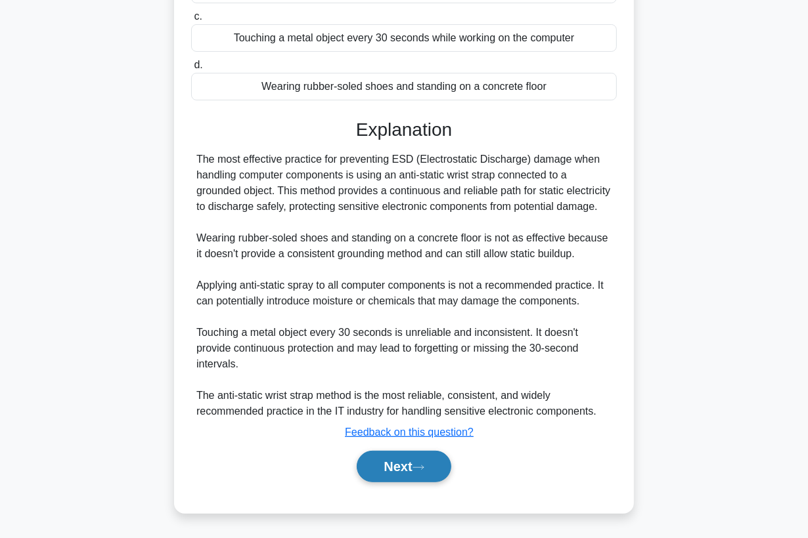
click at [387, 462] on button "Next" at bounding box center [404, 467] width 94 height 32
